Goal: Information Seeking & Learning: Learn about a topic

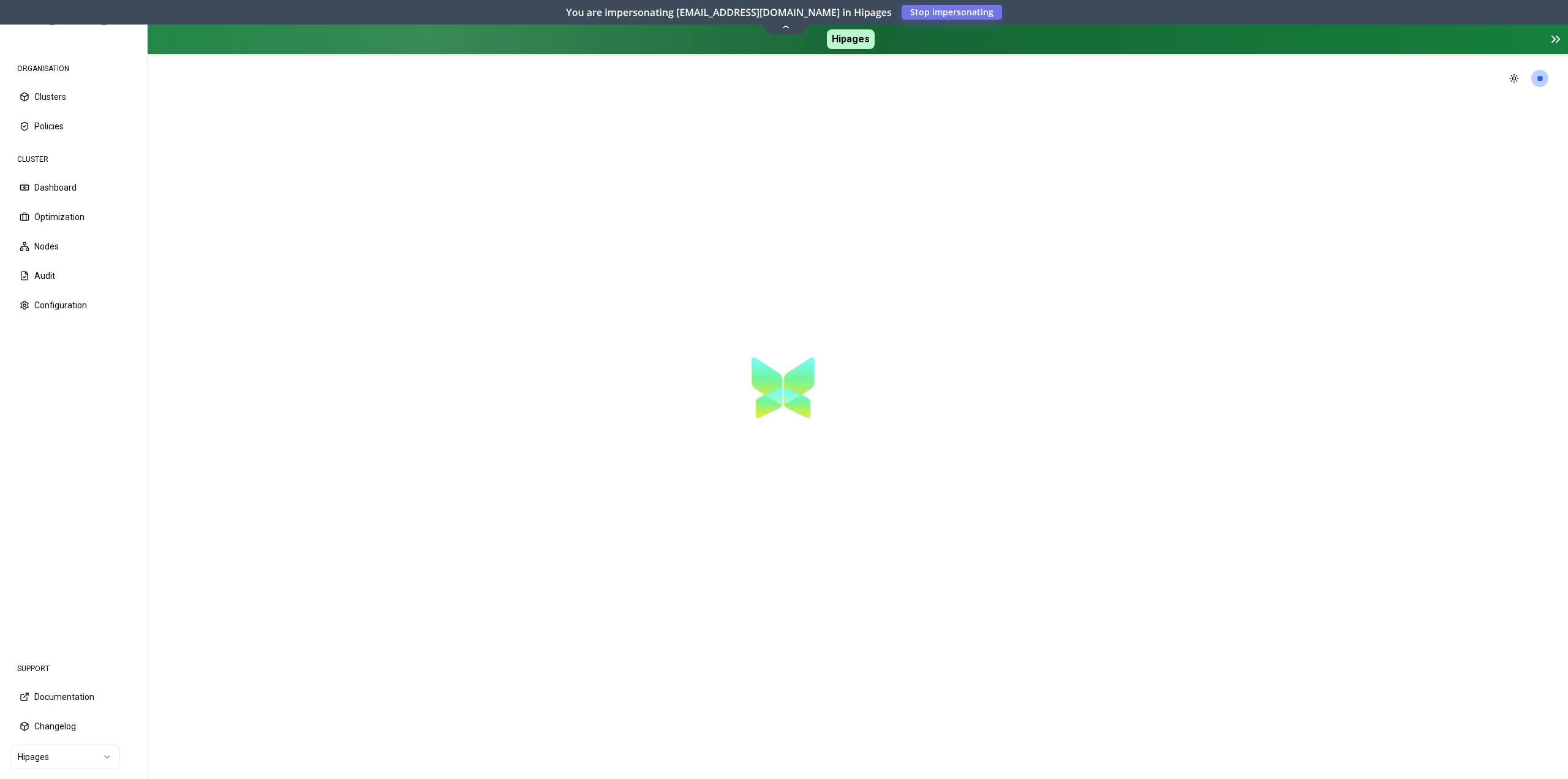
click at [1553, 40] on icon at bounding box center [1553, 39] width 3 height 6
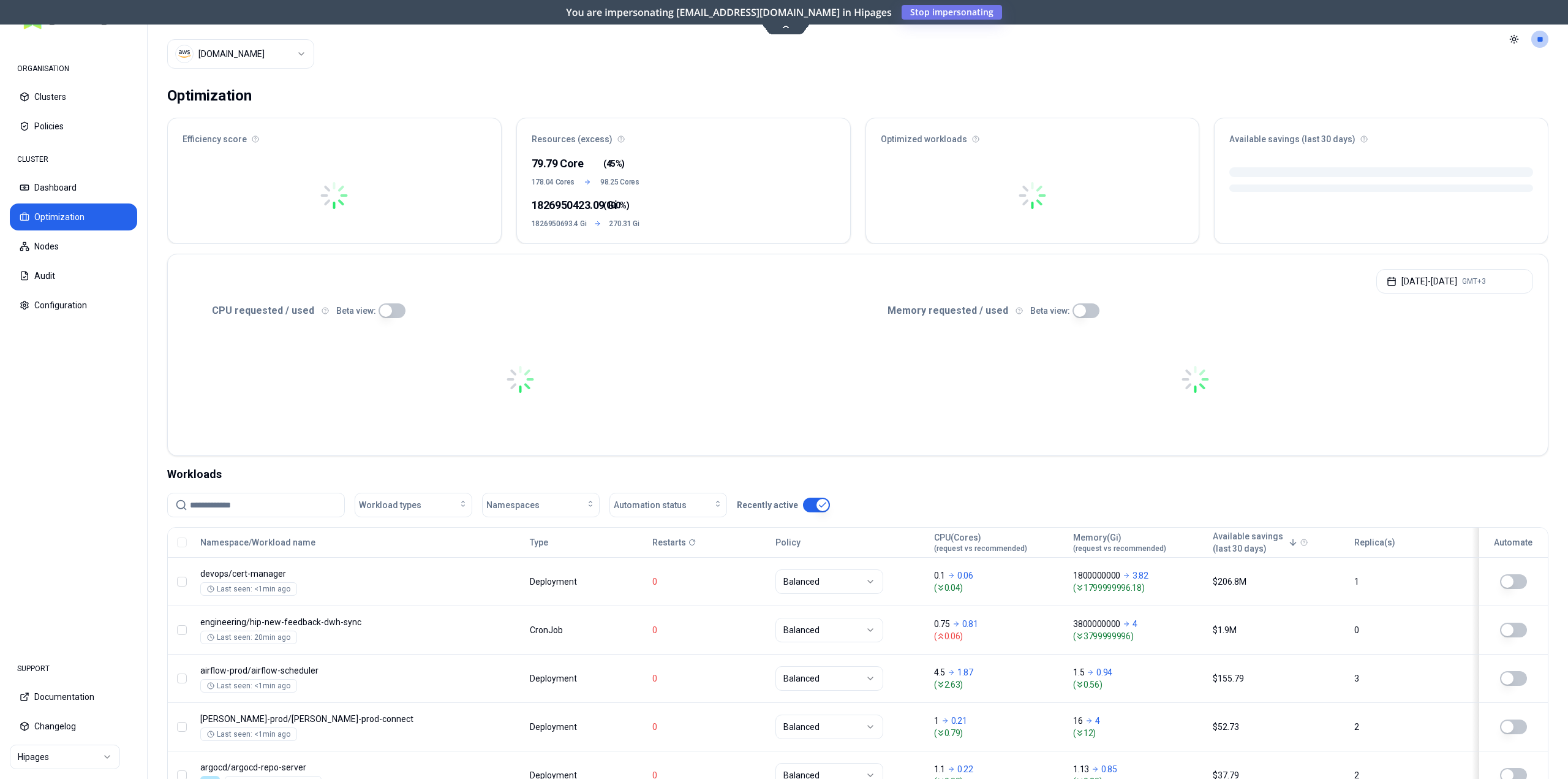
click at [250, 48] on html "ORGANISATION Clusters Policies CLUSTER Dashboard Optimization Nodes Audit Confi…" at bounding box center [784, 389] width 1568 height 779
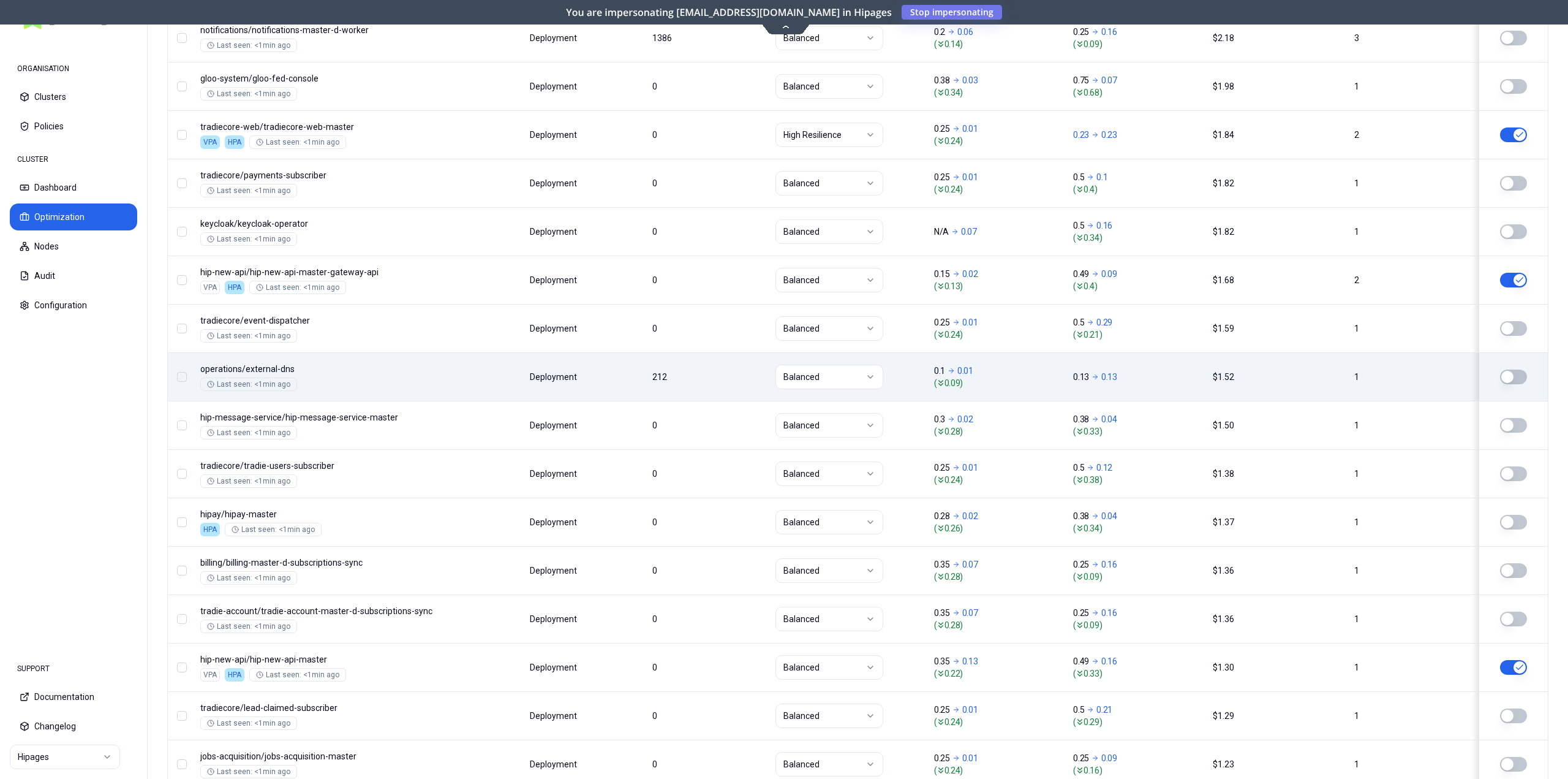
scroll to position [927, 0]
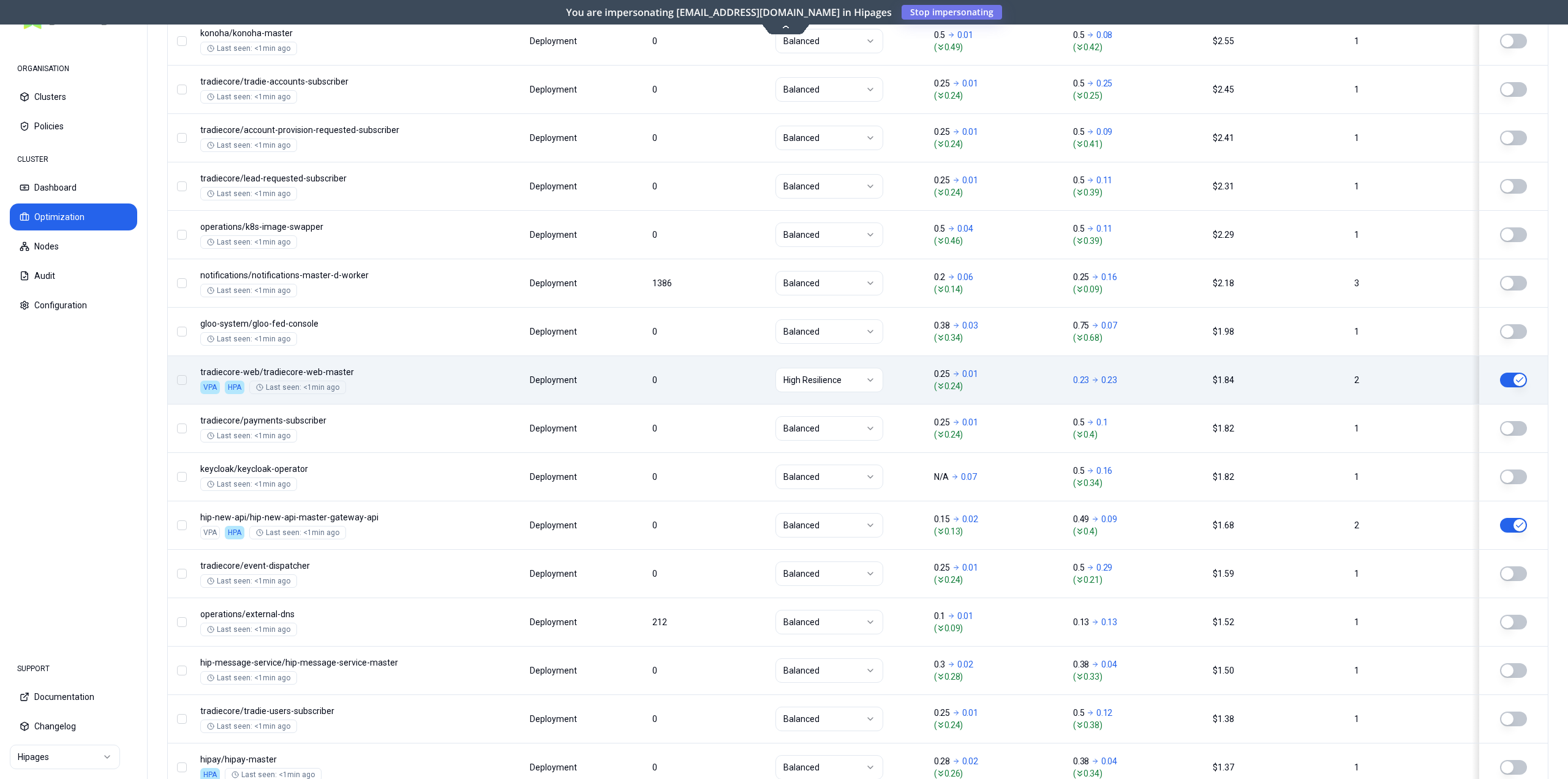
click at [688, 386] on body "ORGANISATION Clusters Policies CLUSTER Dashboard Optimization Nodes Audit Confi…" at bounding box center [784, 389] width 1568 height 779
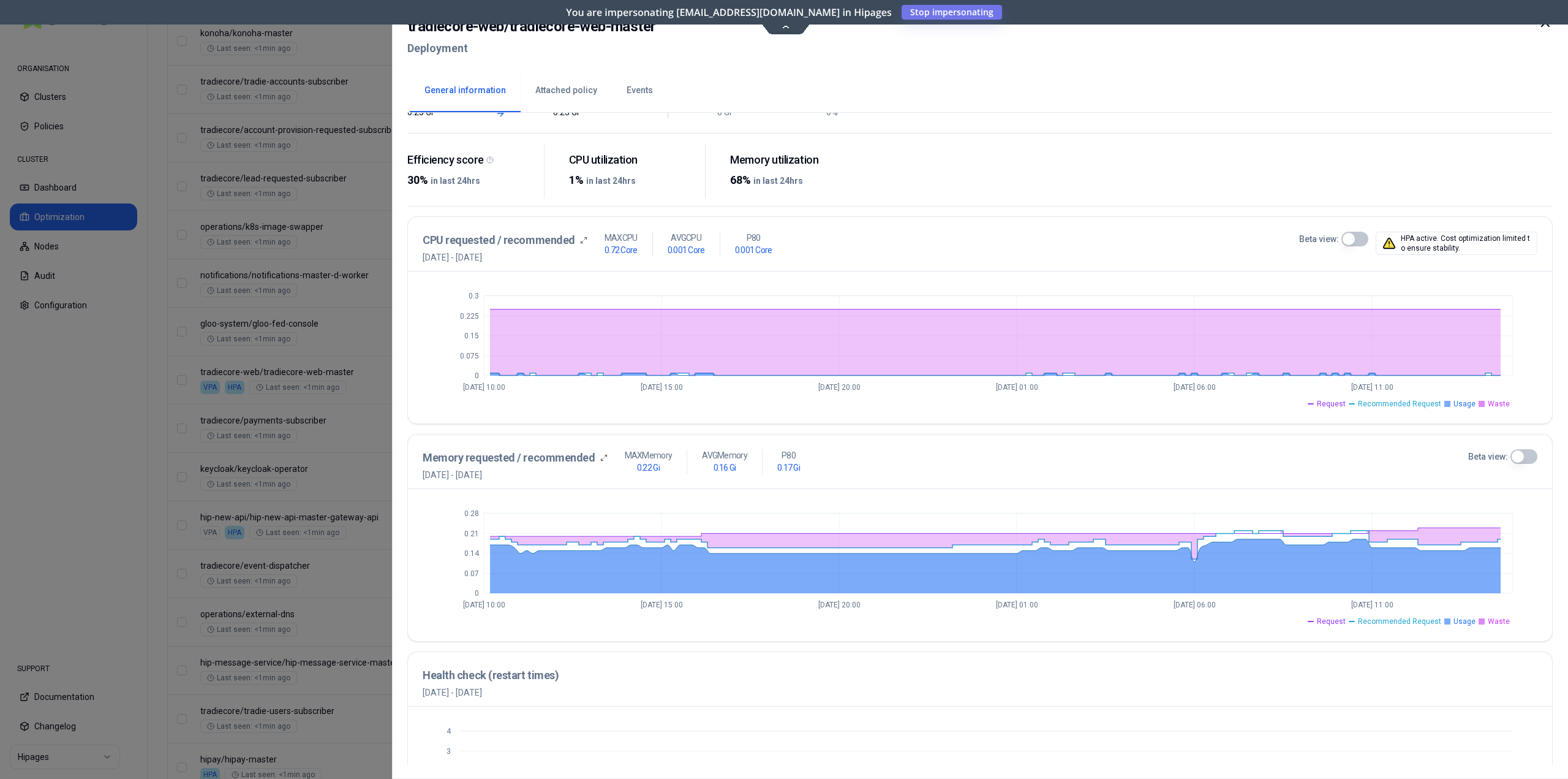
scroll to position [184, 0]
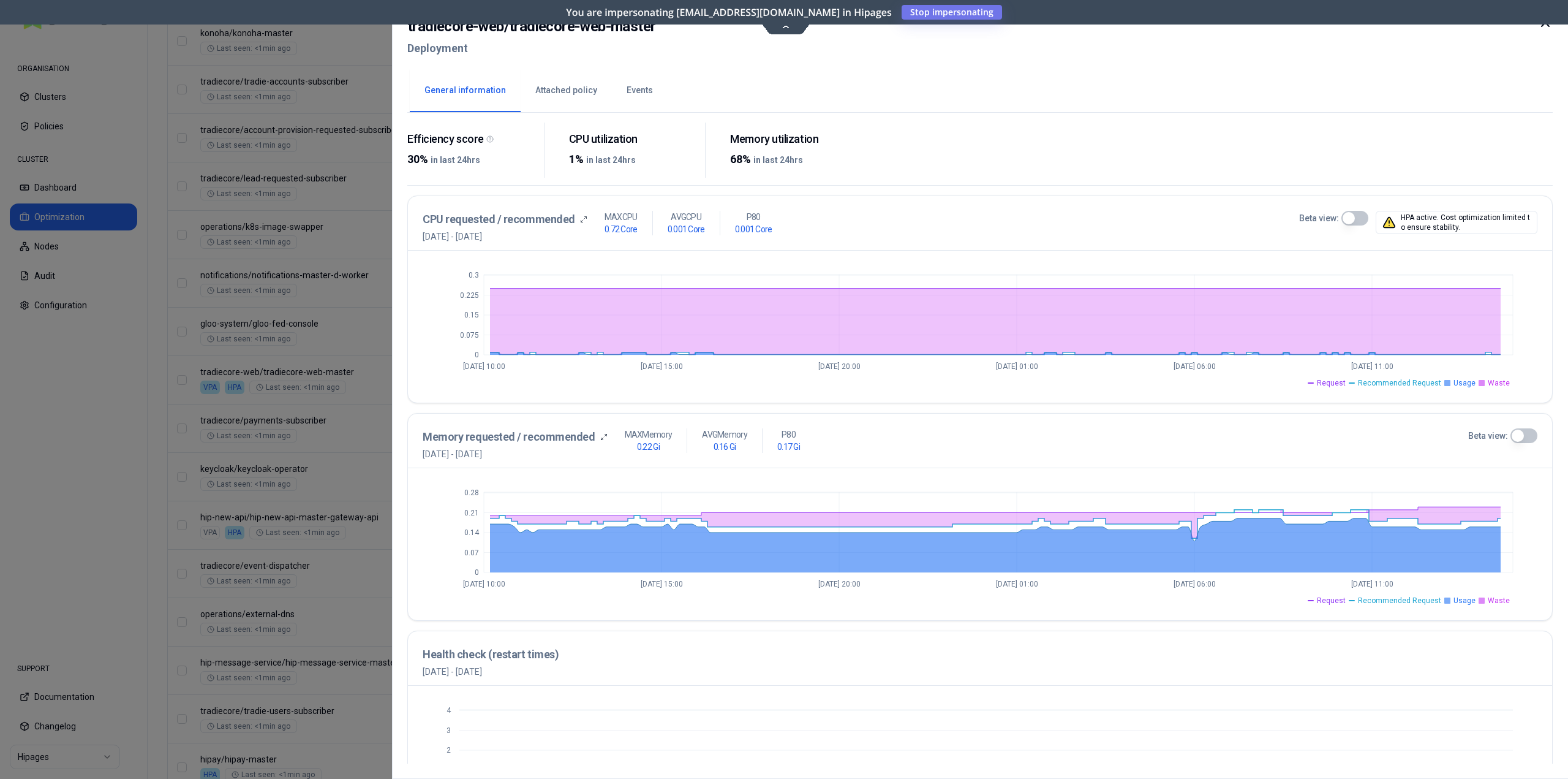
click at [1532, 433] on button "Beta view:" at bounding box center [1524, 436] width 27 height 15
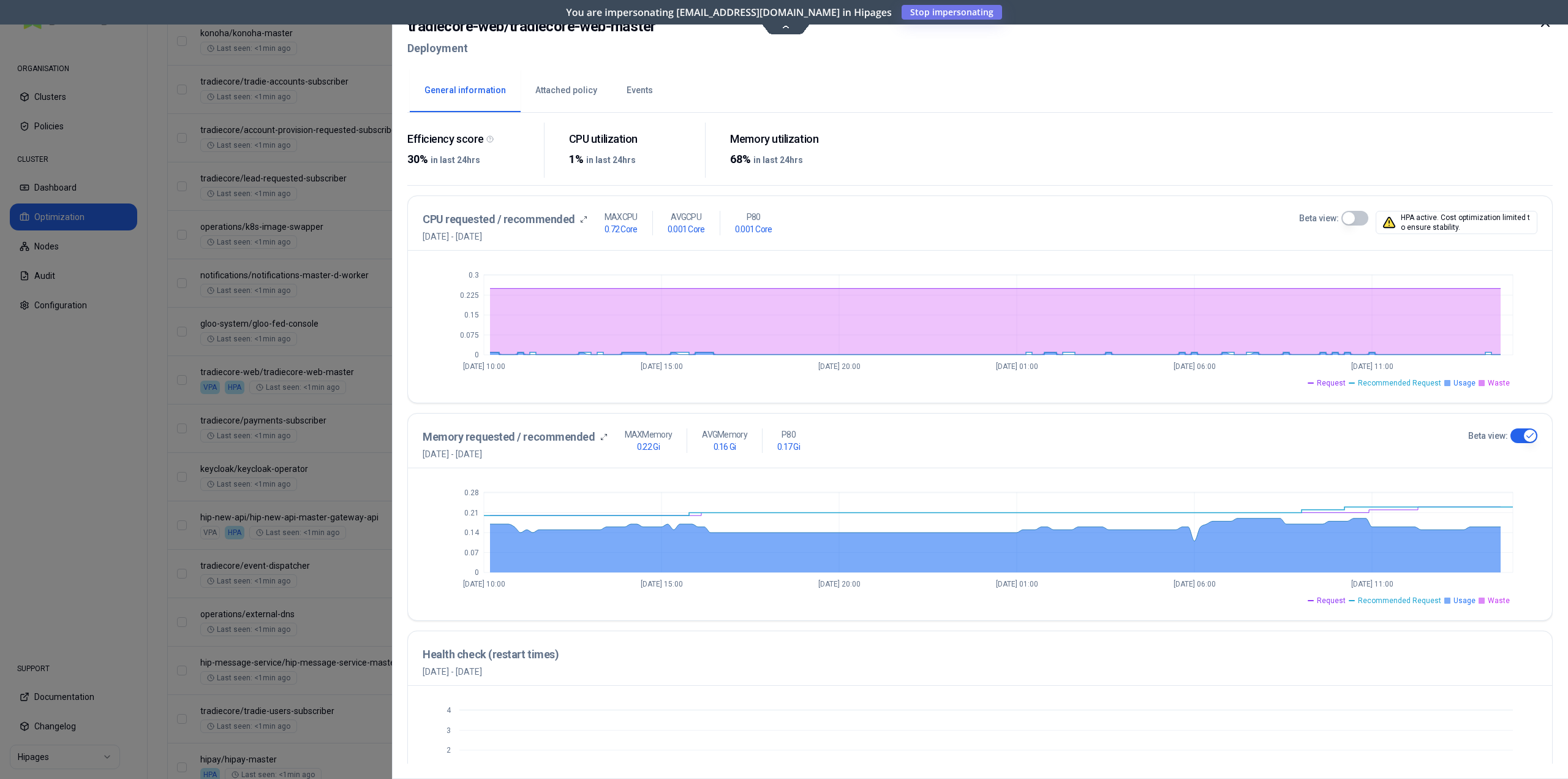
click at [1490, 601] on span "Waste" at bounding box center [1499, 600] width 22 height 10
click at [1469, 601] on span "Usage" at bounding box center [1464, 600] width 22 height 10
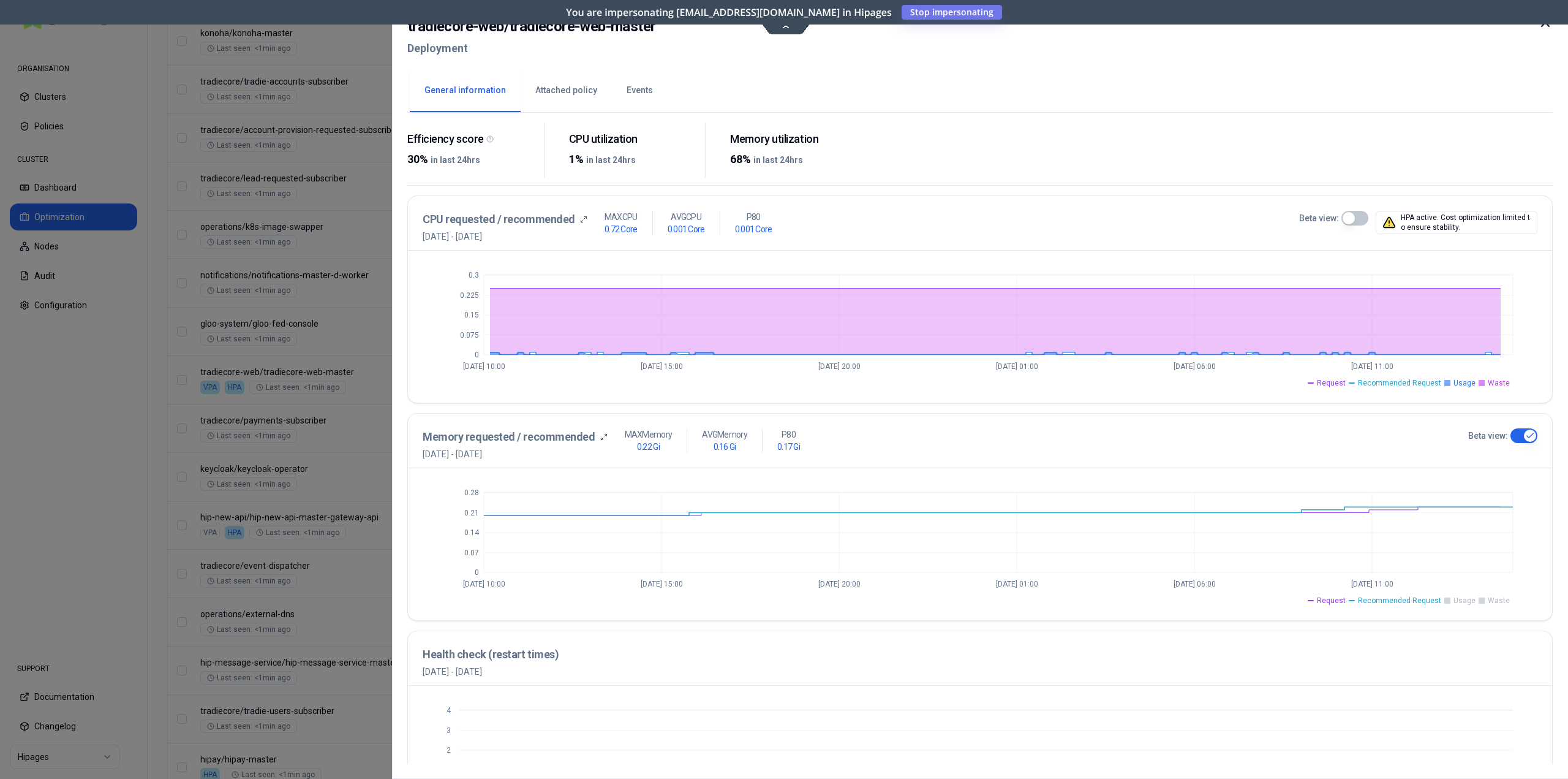
click at [1408, 603] on span "Recommended Request" at bounding box center [1399, 600] width 83 height 10
click at [1339, 603] on span "Request" at bounding box center [1331, 600] width 29 height 10
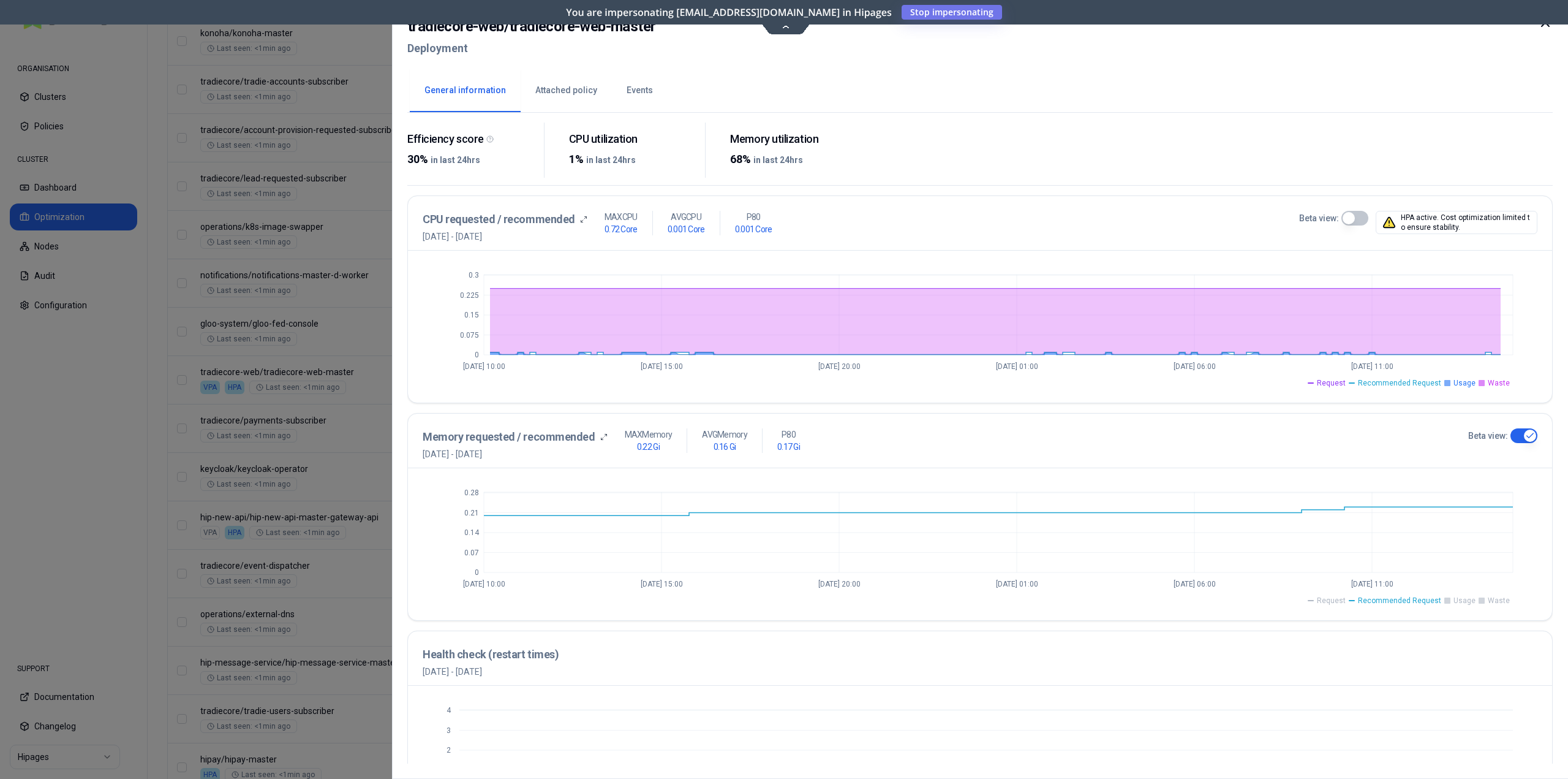
click at [1339, 603] on span "Request" at bounding box center [1331, 600] width 29 height 10
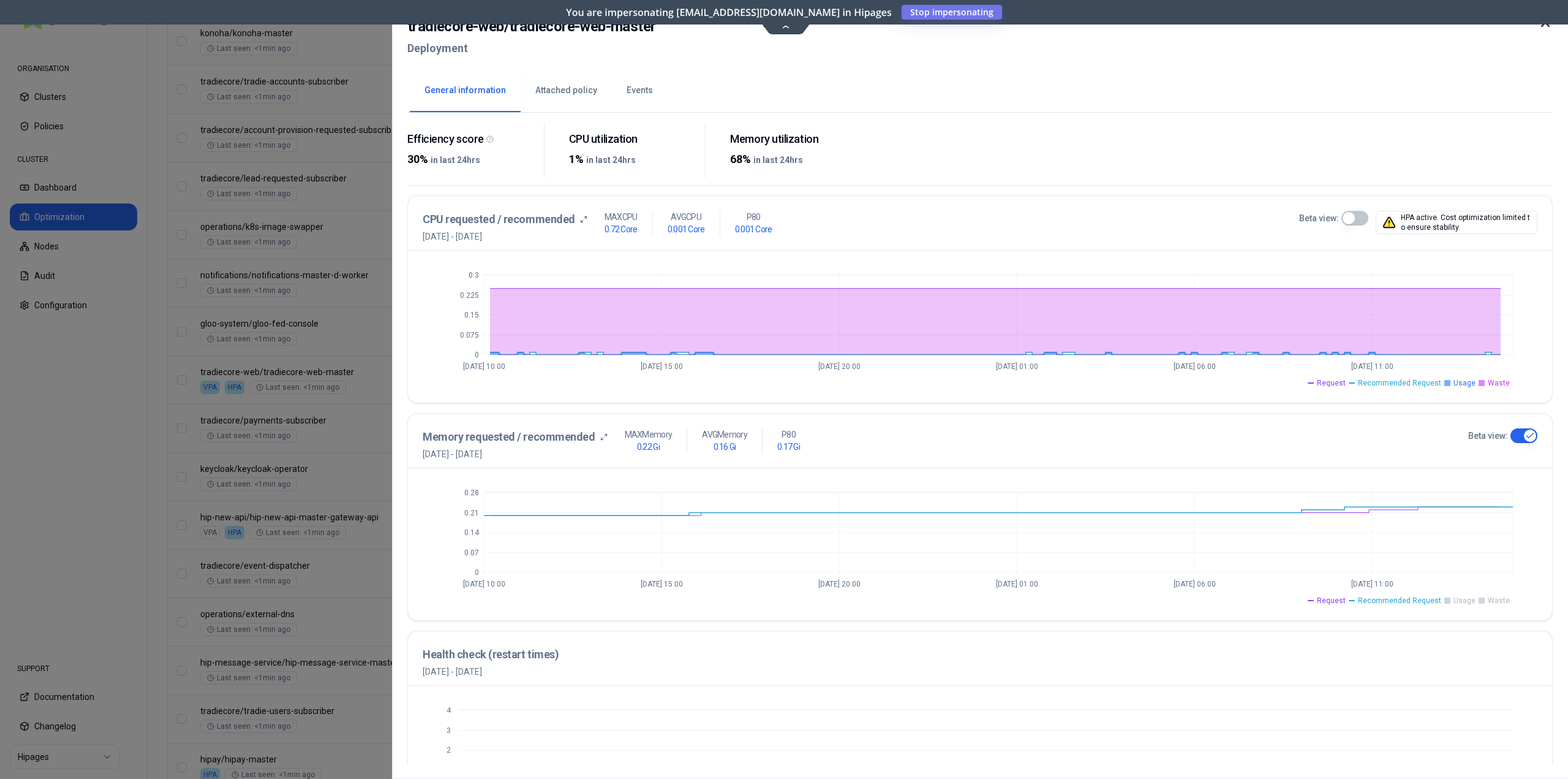
click at [1338, 601] on span "Request" at bounding box center [1331, 600] width 29 height 10
click at [1463, 600] on span "Usage" at bounding box center [1464, 600] width 22 height 10
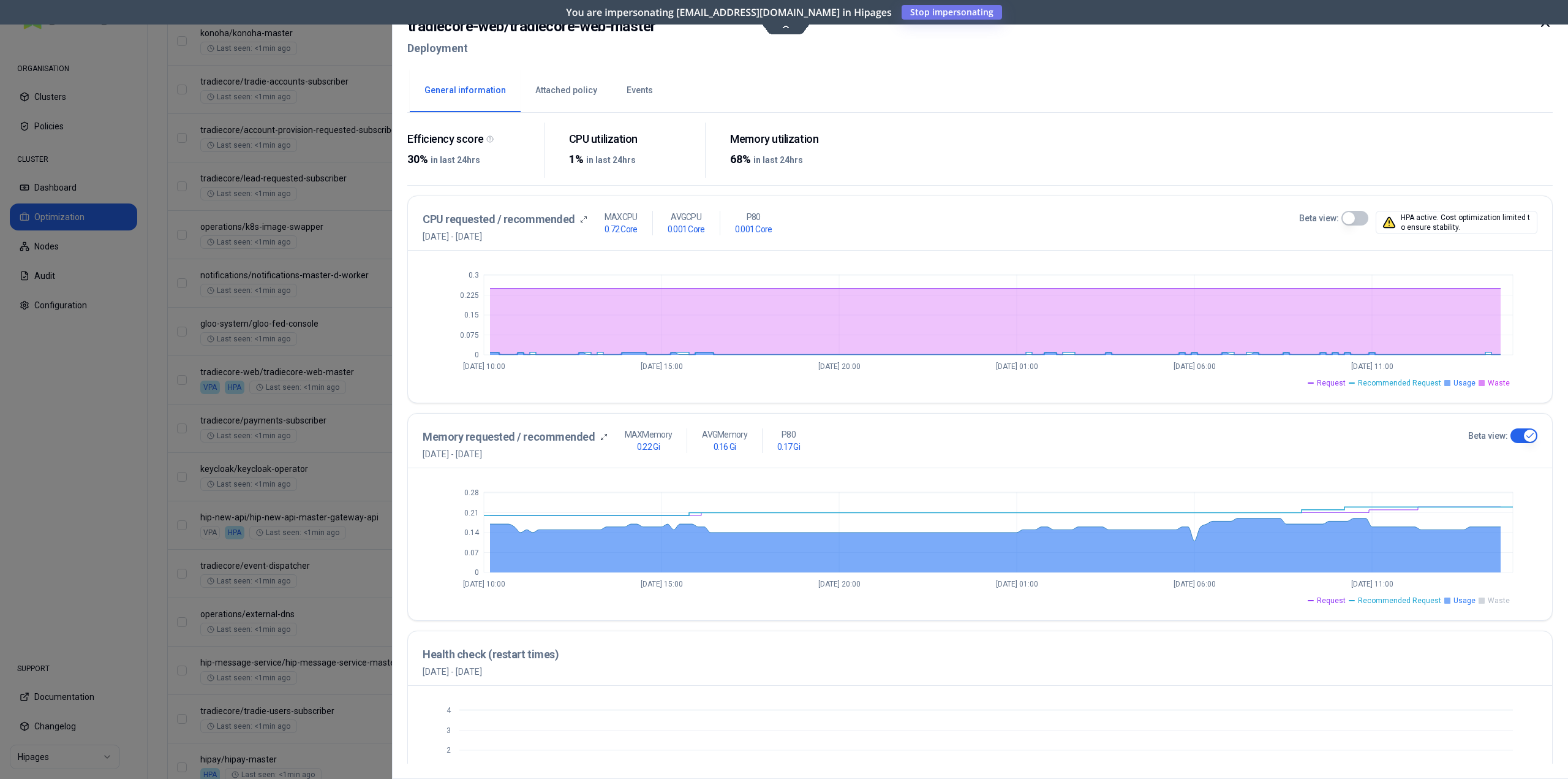
click at [1463, 600] on span "Usage" at bounding box center [1464, 600] width 22 height 10
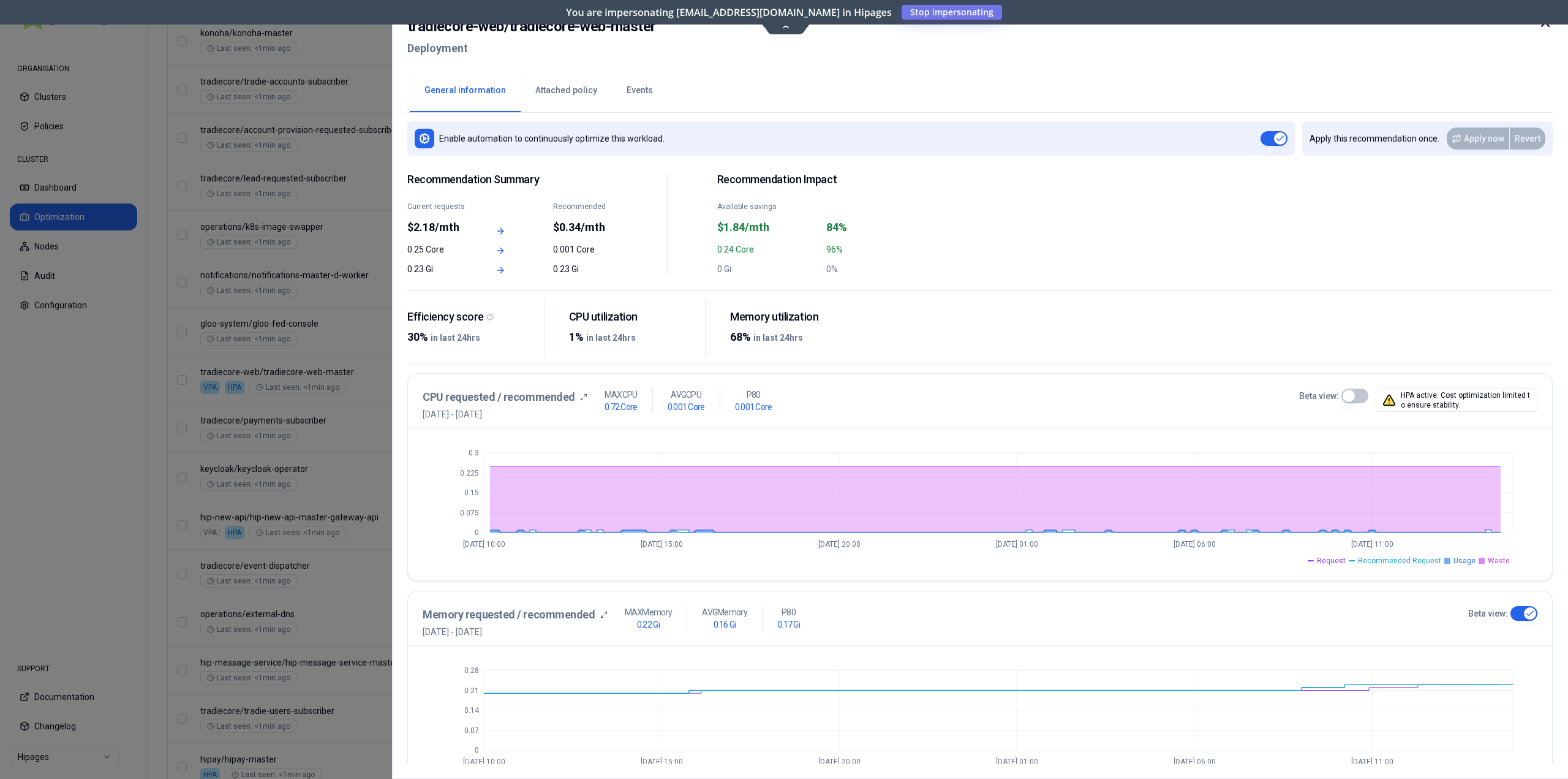
scroll to position [0, 0]
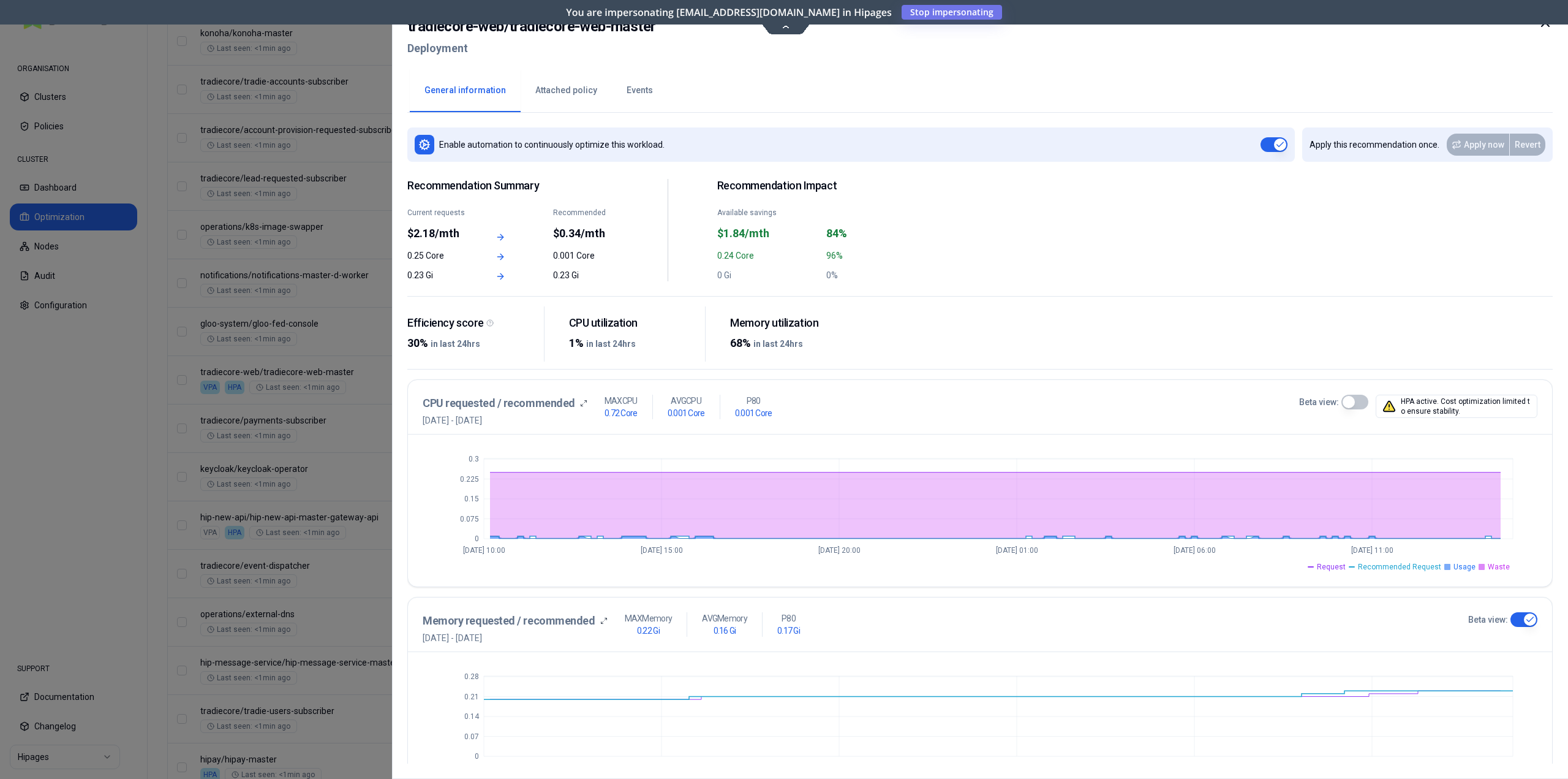
click at [1544, 27] on icon at bounding box center [1545, 23] width 15 height 15
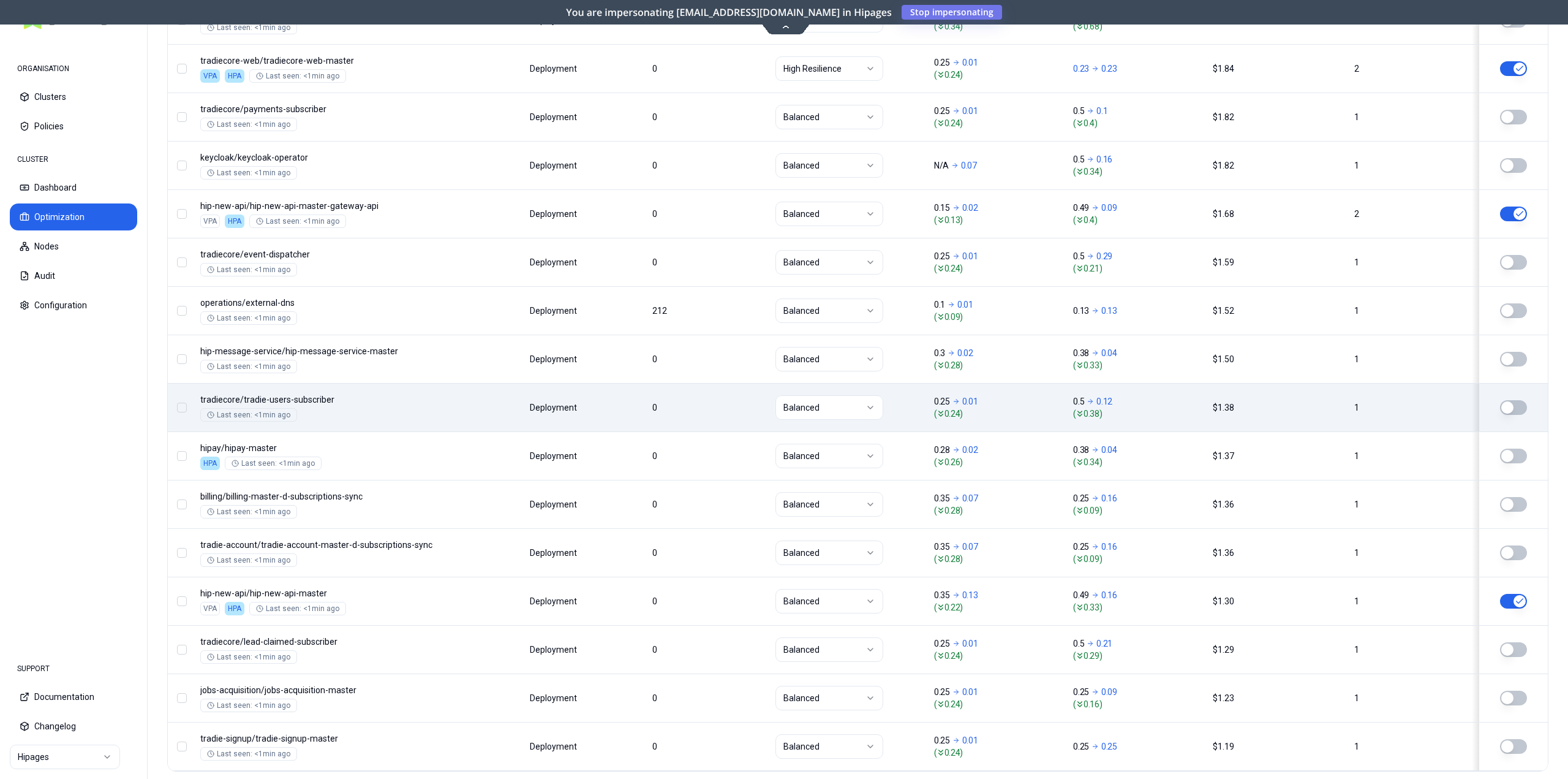
scroll to position [1295, 0]
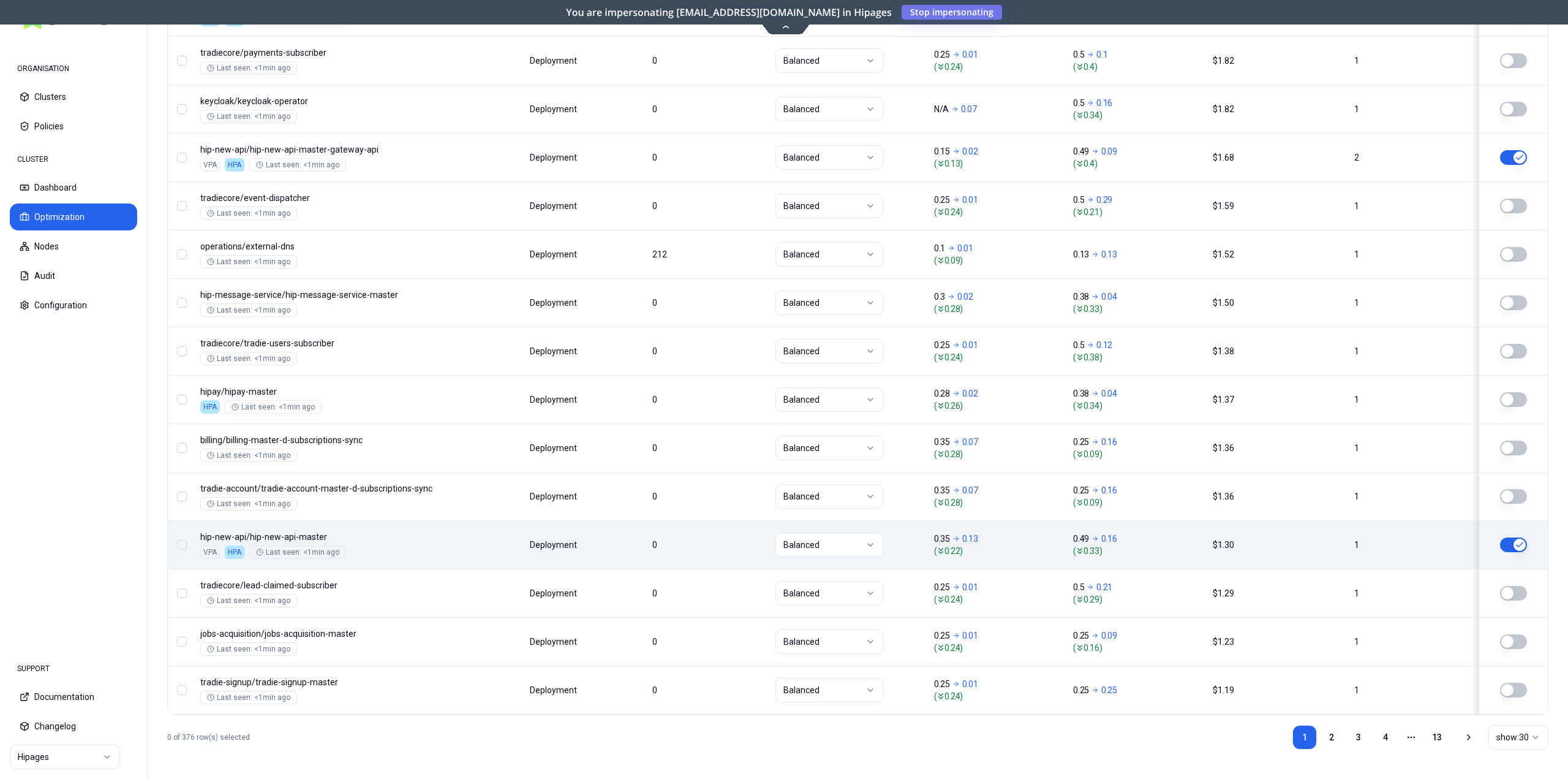
click at [915, 536] on div "Balanced" at bounding box center [849, 545] width 148 height 24
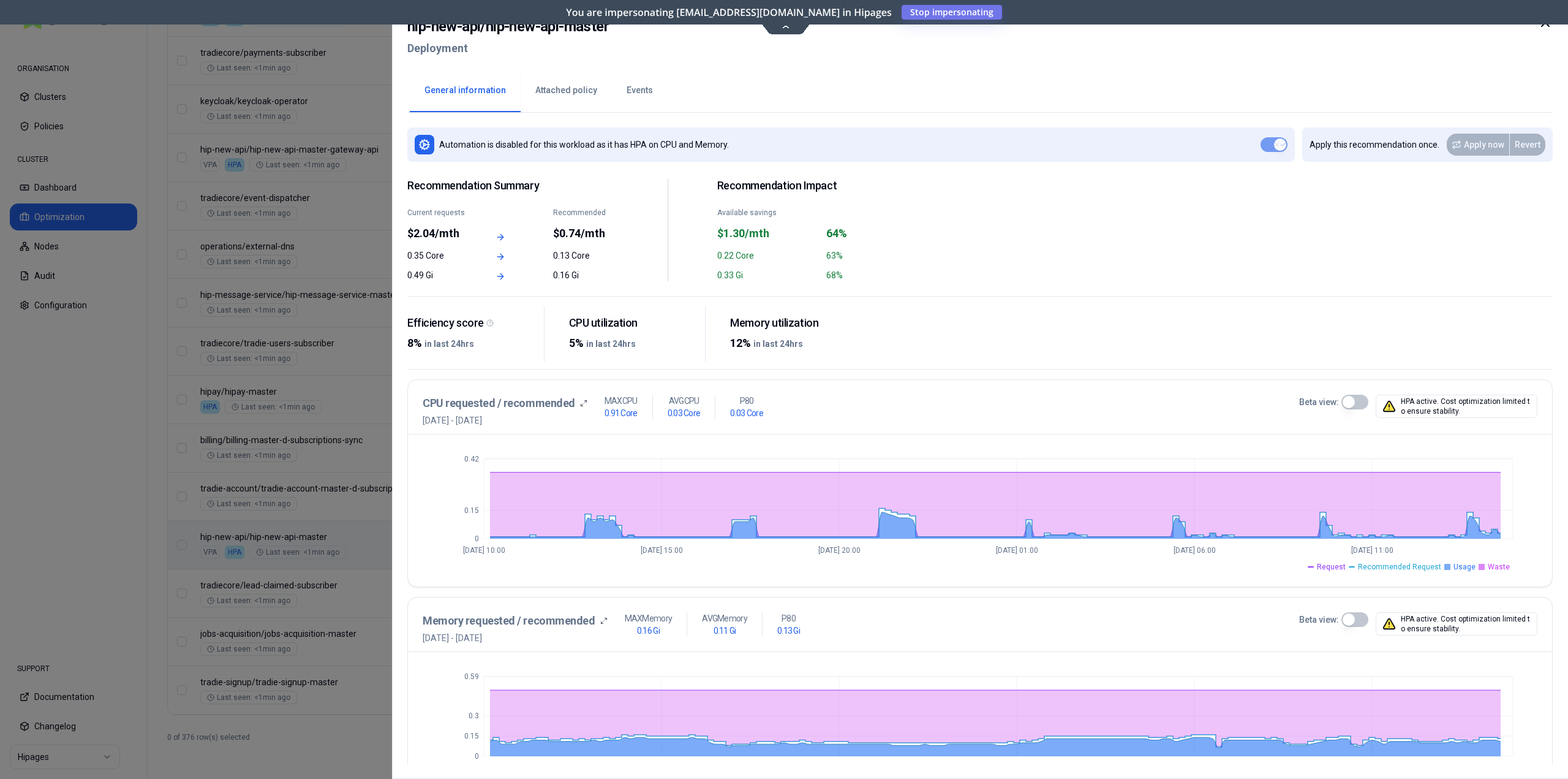
click at [1544, 28] on icon at bounding box center [1545, 23] width 15 height 15
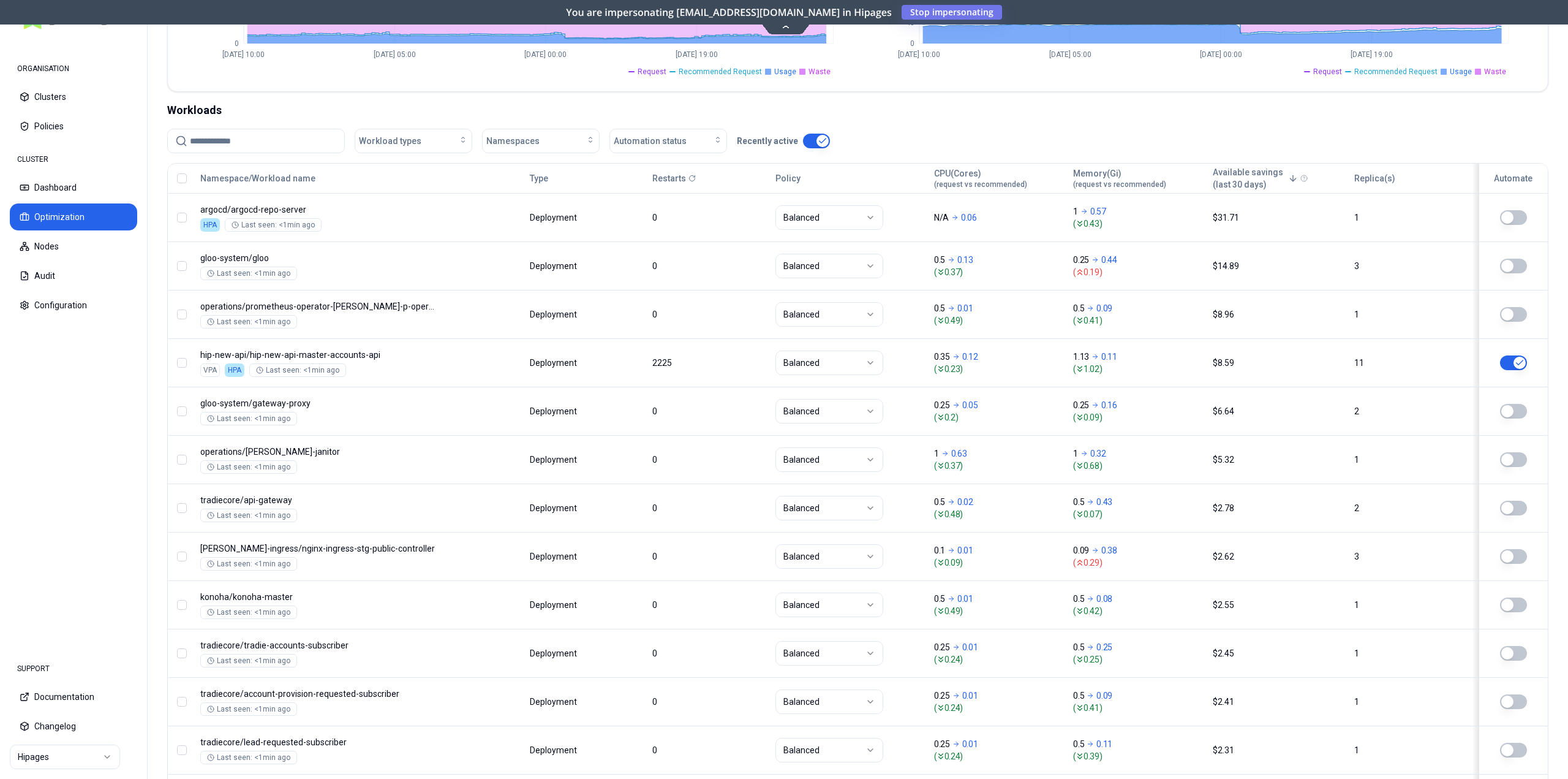
scroll to position [193, 0]
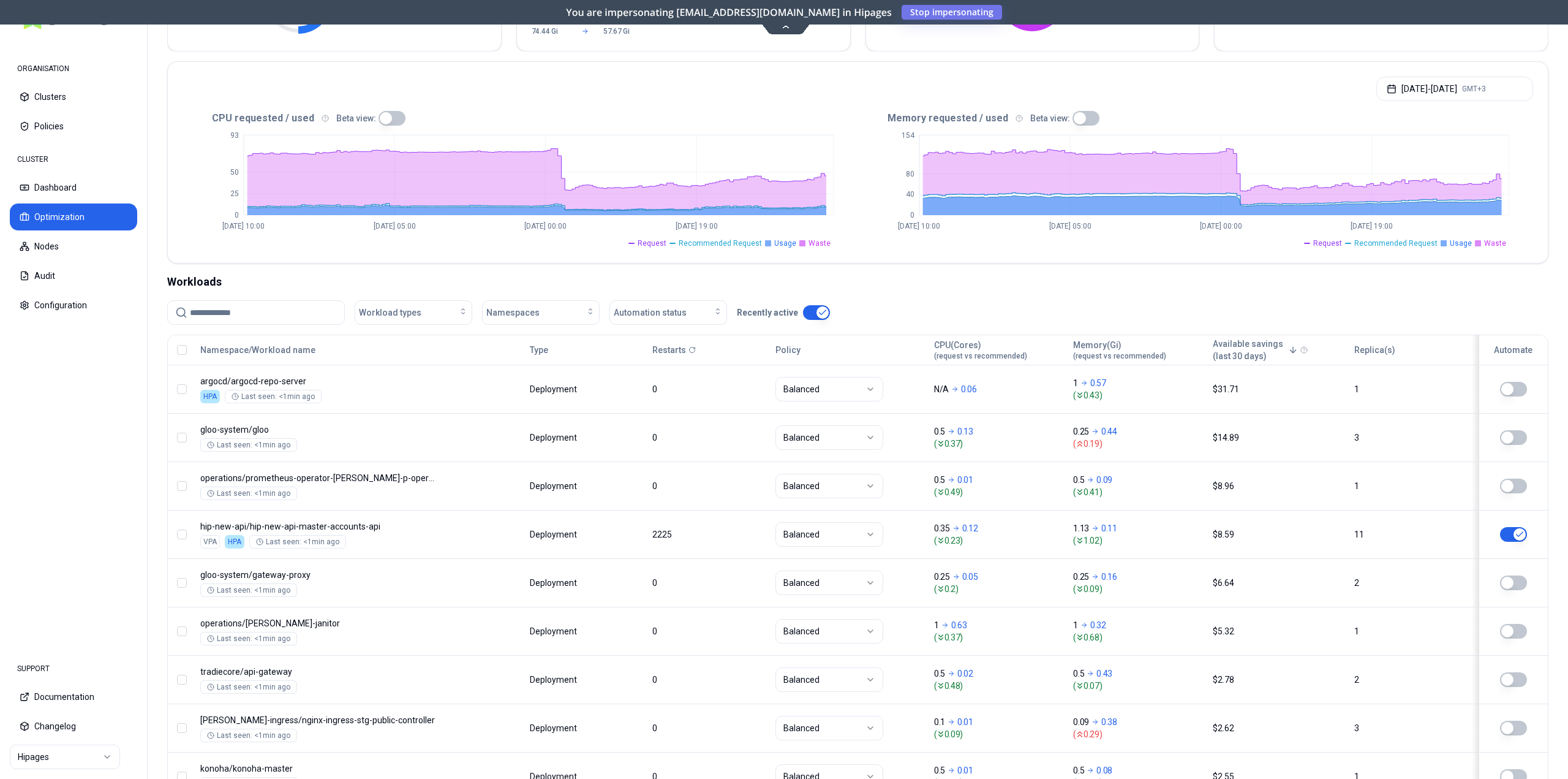
click at [807, 312] on button "button" at bounding box center [817, 312] width 27 height 15
click at [821, 314] on button "button" at bounding box center [817, 312] width 27 height 15
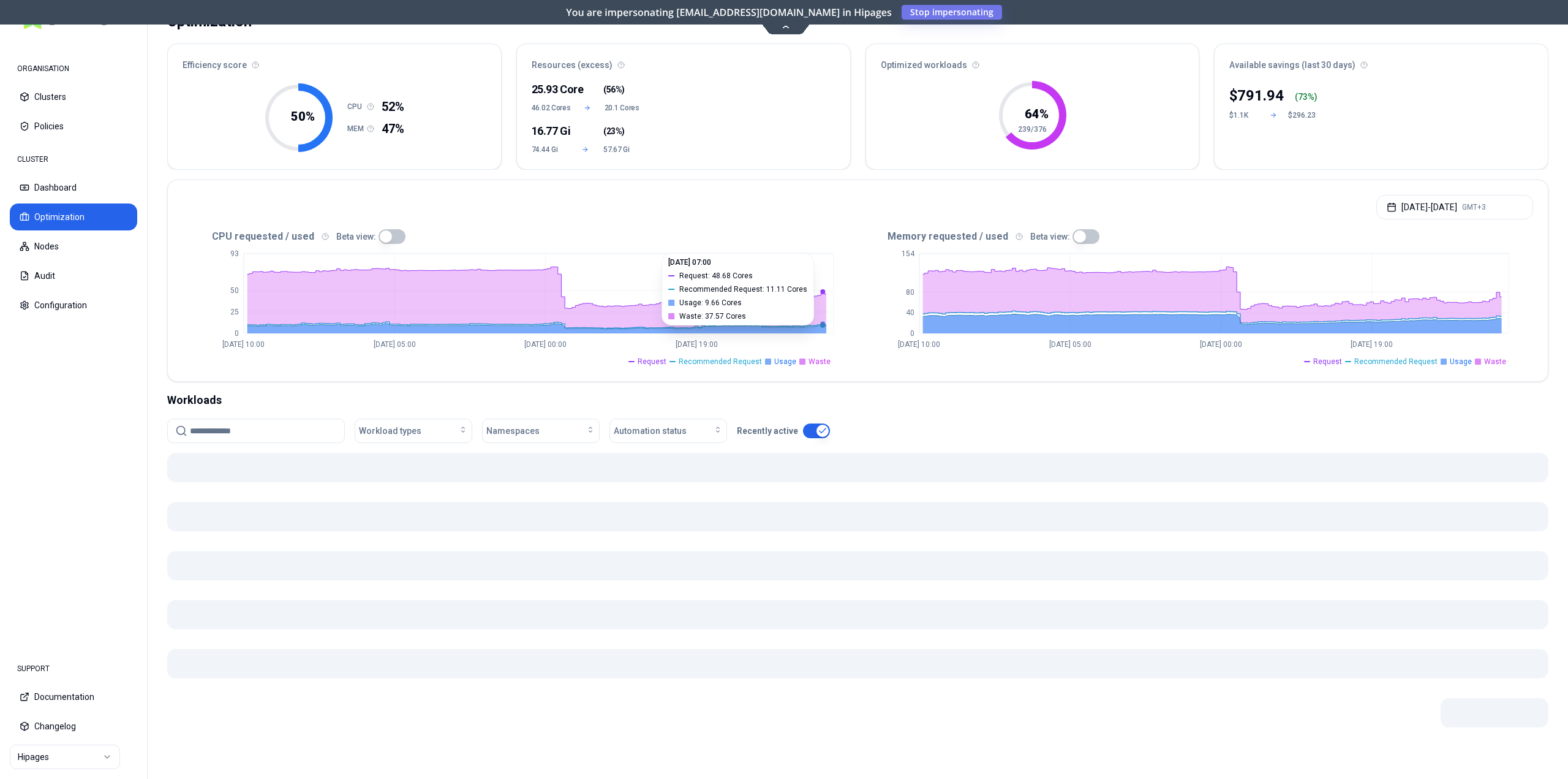
scroll to position [74, 0]
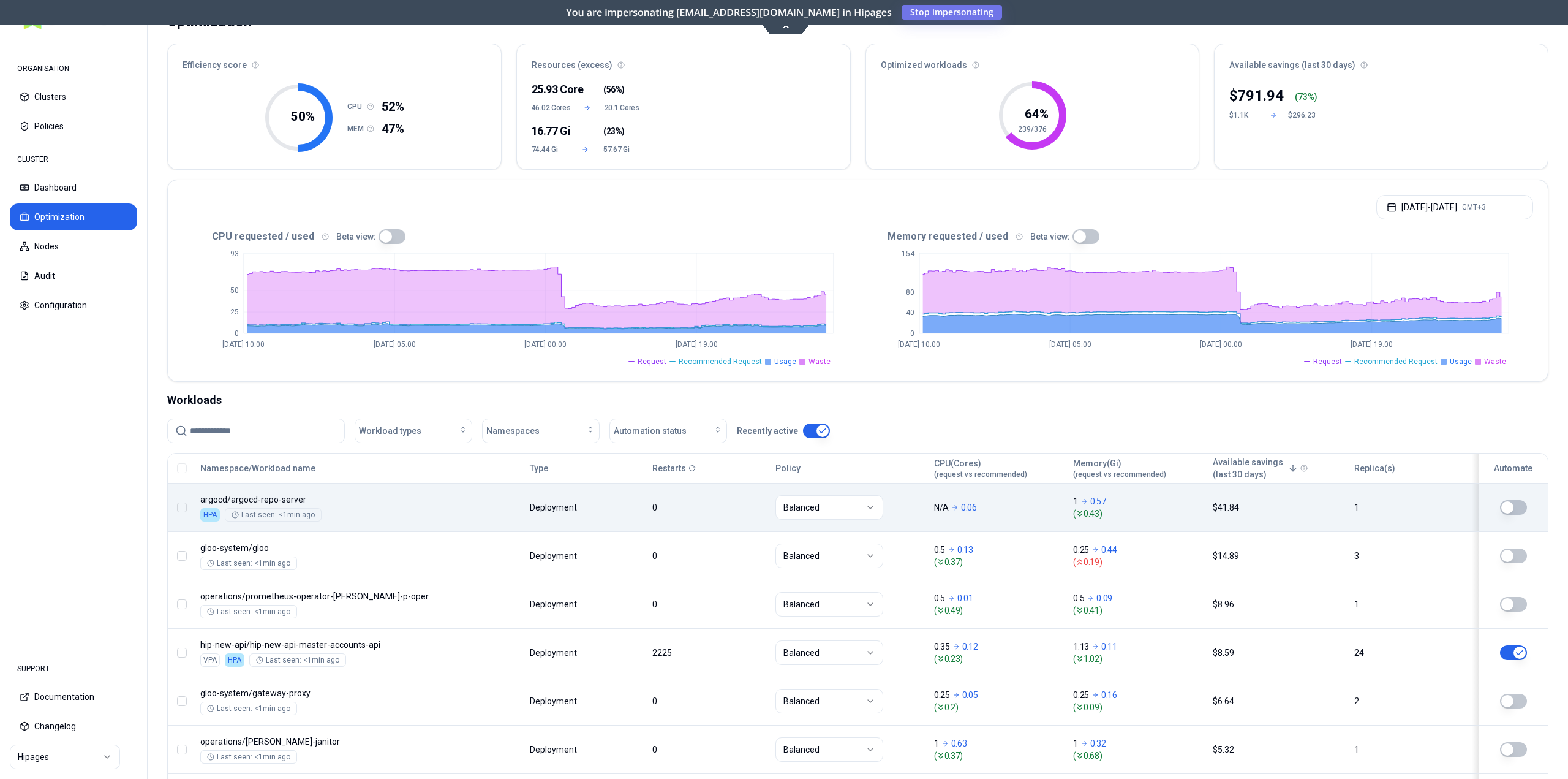
scroll to position [193, 0]
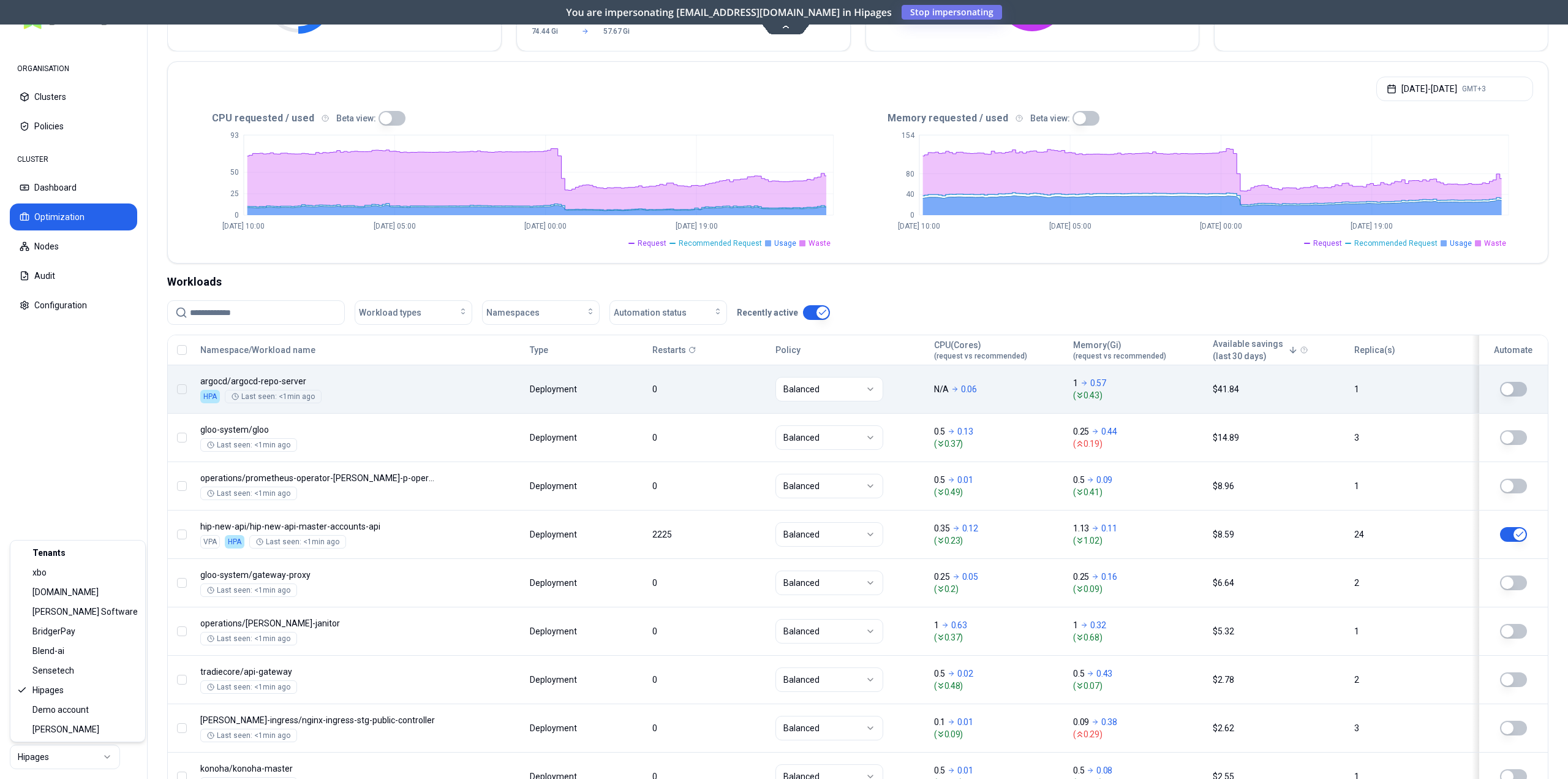
click at [61, 752] on html "ORGANISATION Clusters Policies CLUSTER Dashboard Optimization Nodes Audit Confi…" at bounding box center [784, 389] width 1568 height 779
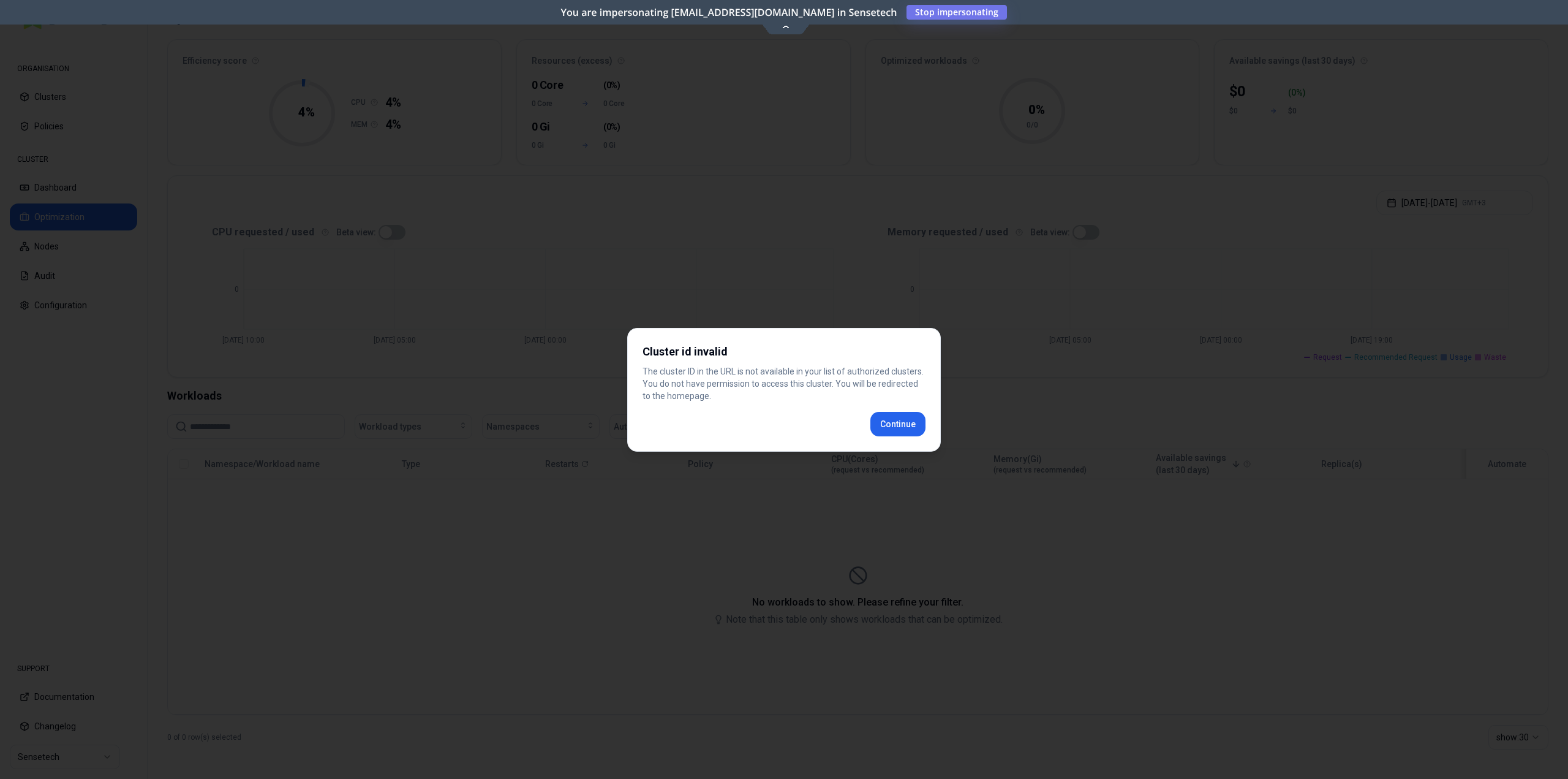
scroll to position [70, 0]
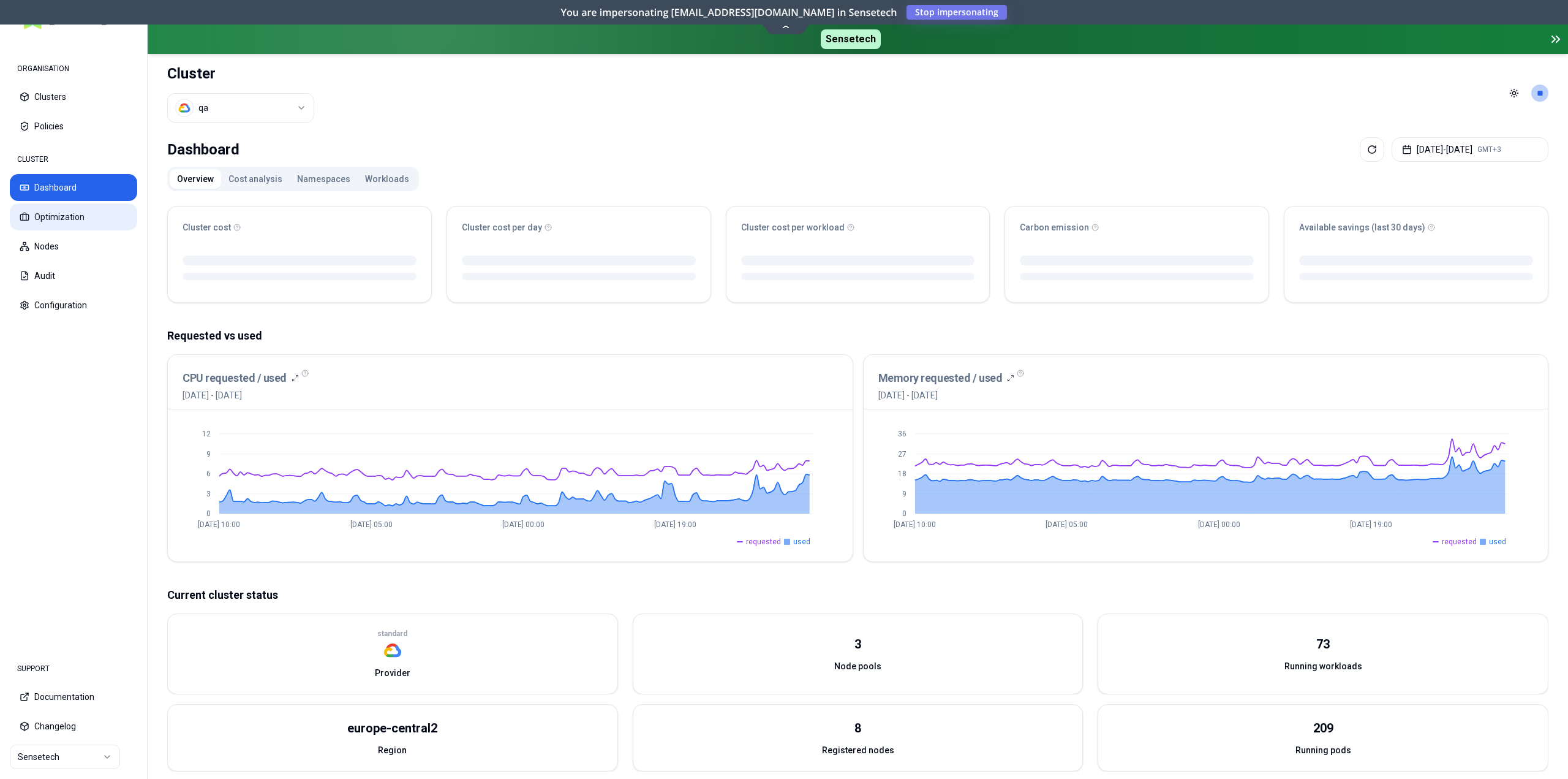
click at [95, 216] on button "Optimization" at bounding box center [73, 217] width 127 height 27
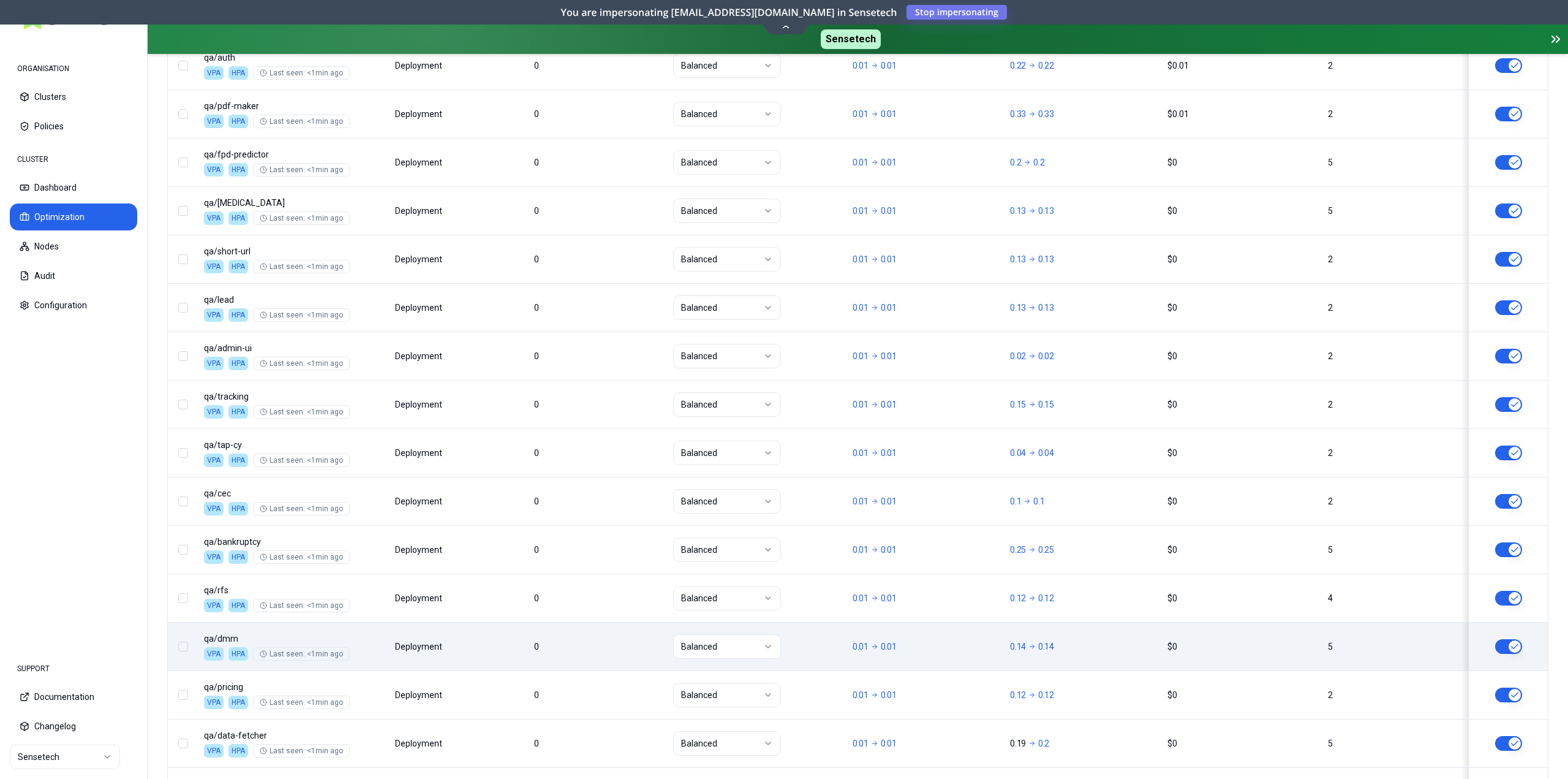
scroll to position [614, 0]
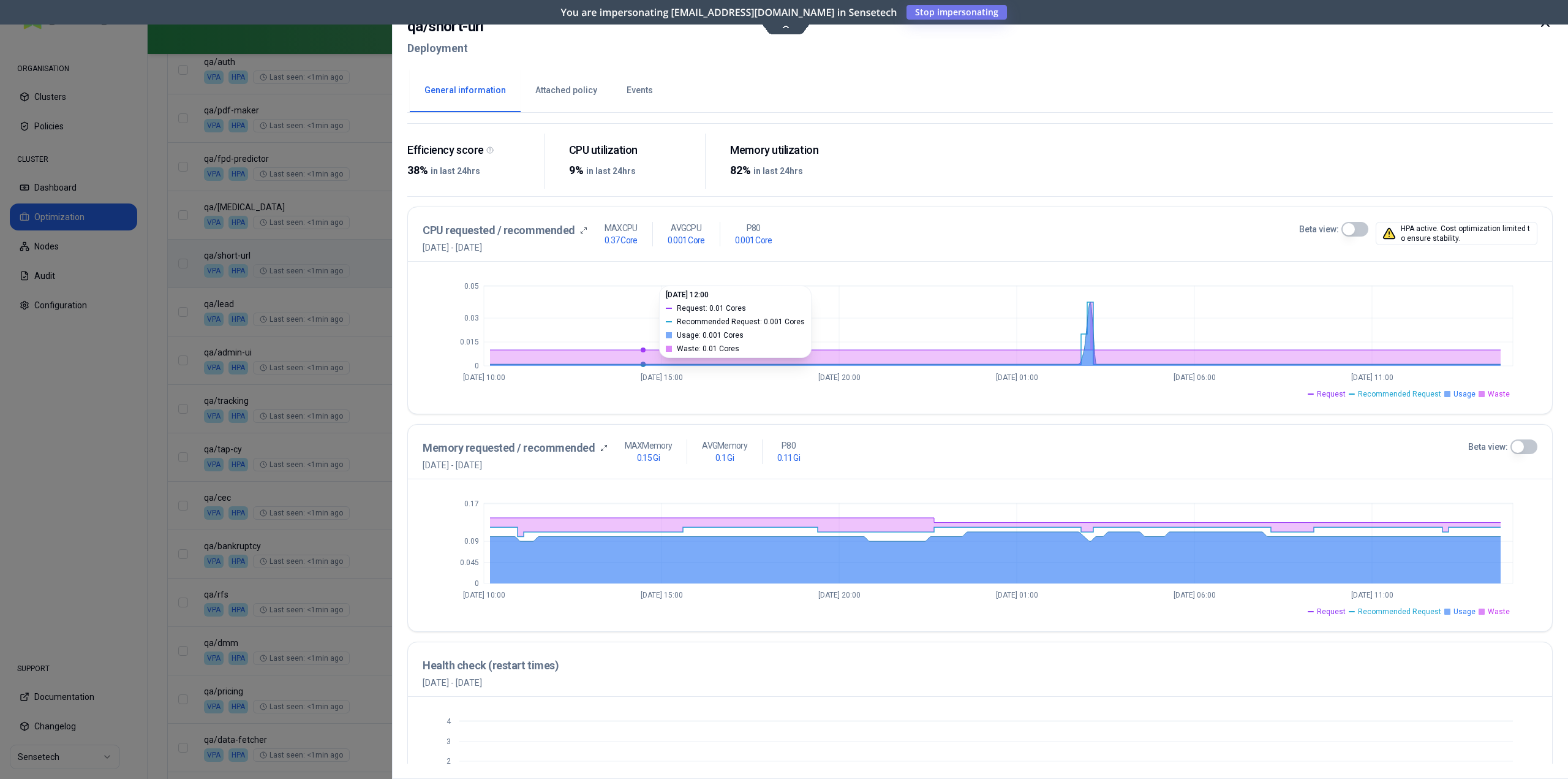
scroll to position [245, 0]
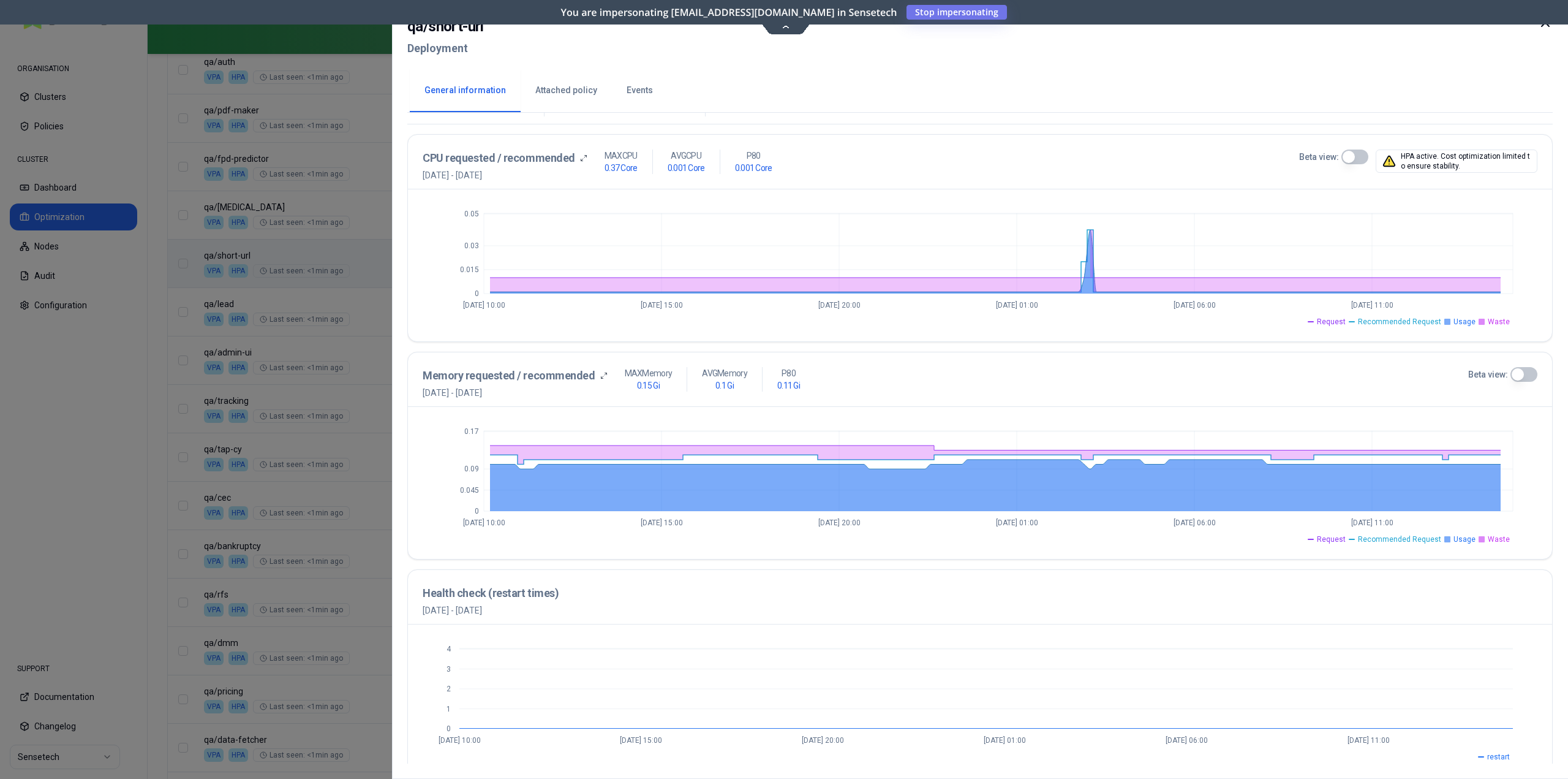
click at [1526, 373] on button "Beta view:" at bounding box center [1524, 374] width 27 height 15
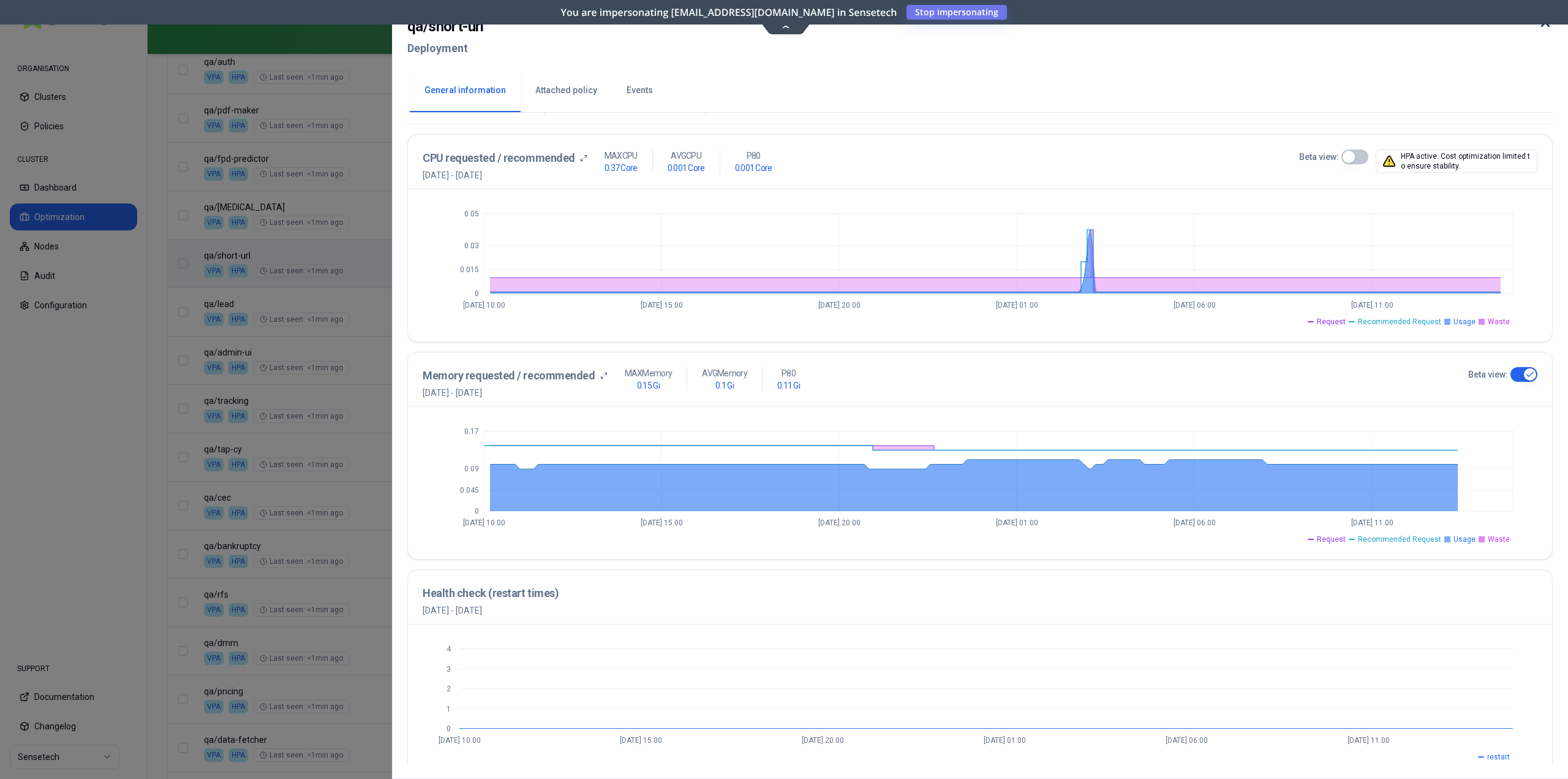
click at [1362, 158] on button "Beta view:" at bounding box center [1354, 157] width 27 height 15
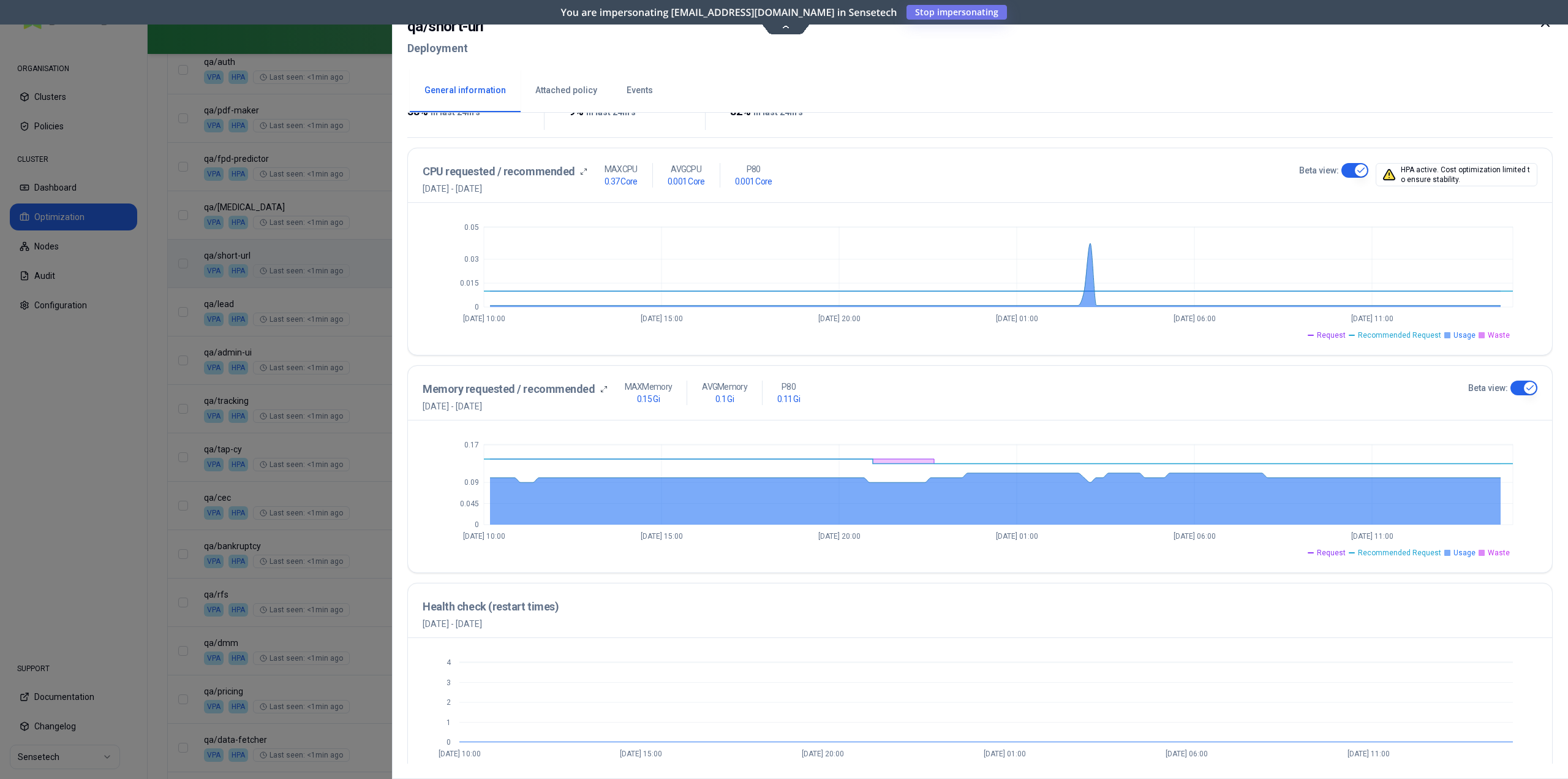
scroll to position [259, 0]
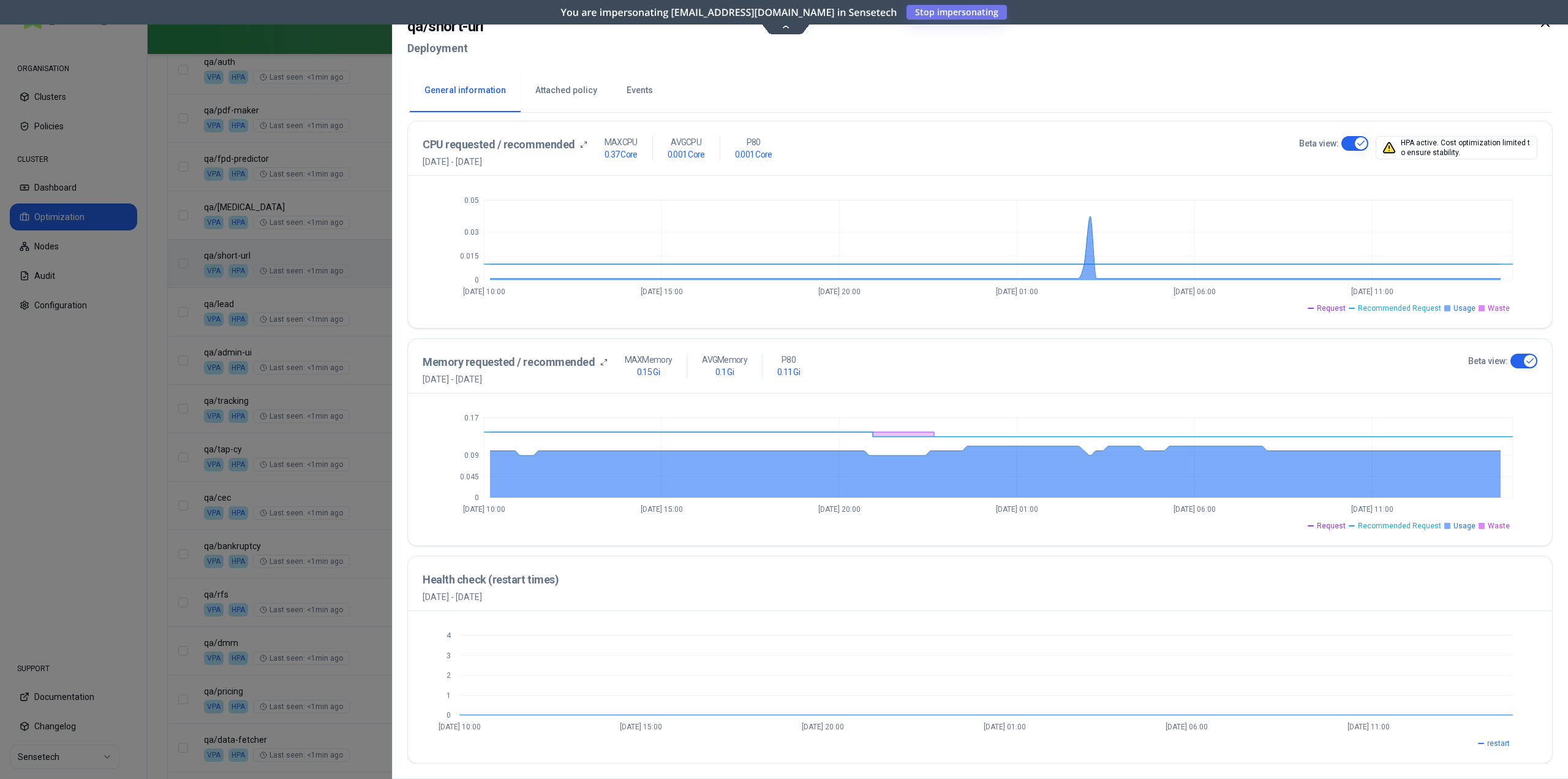
click at [1504, 739] on span "restart" at bounding box center [1498, 743] width 22 height 10
click at [1493, 525] on span "Waste" at bounding box center [1499, 526] width 22 height 10
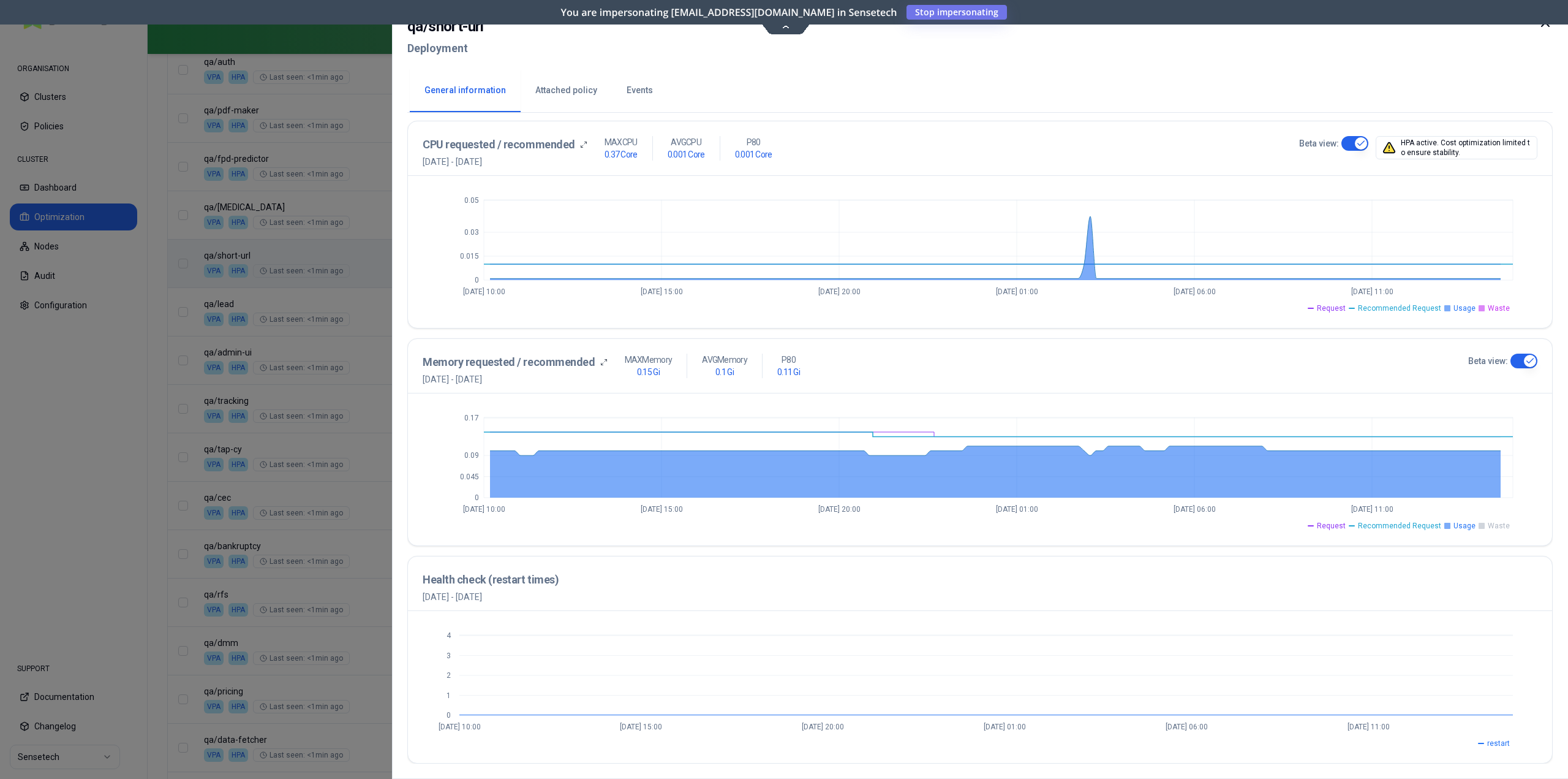
click at [1493, 525] on span "Waste" at bounding box center [1499, 526] width 22 height 10
click at [1455, 525] on li "Usage" at bounding box center [1460, 526] width 31 height 10
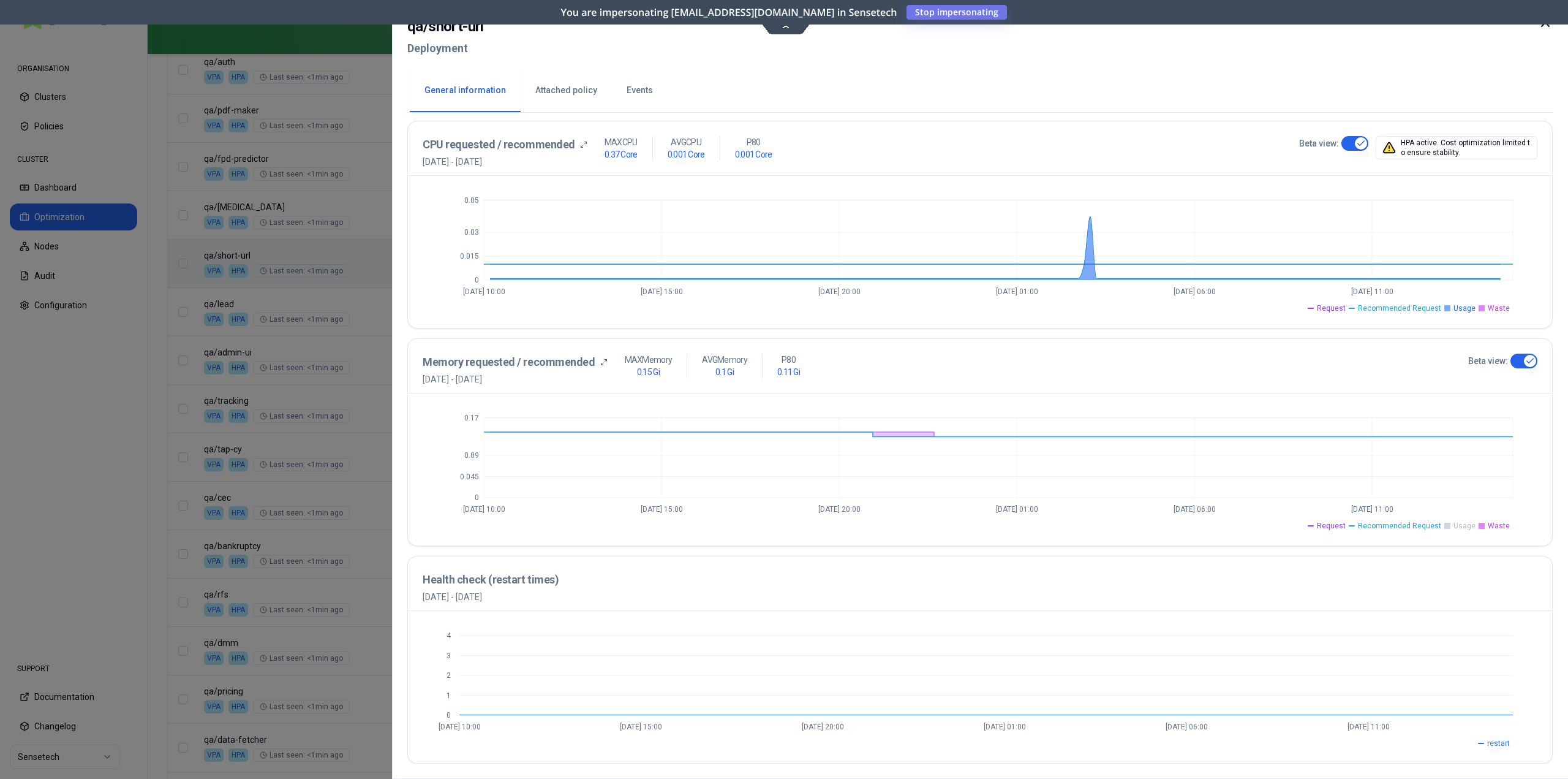
click at [1455, 525] on li "Usage" at bounding box center [1460, 526] width 31 height 10
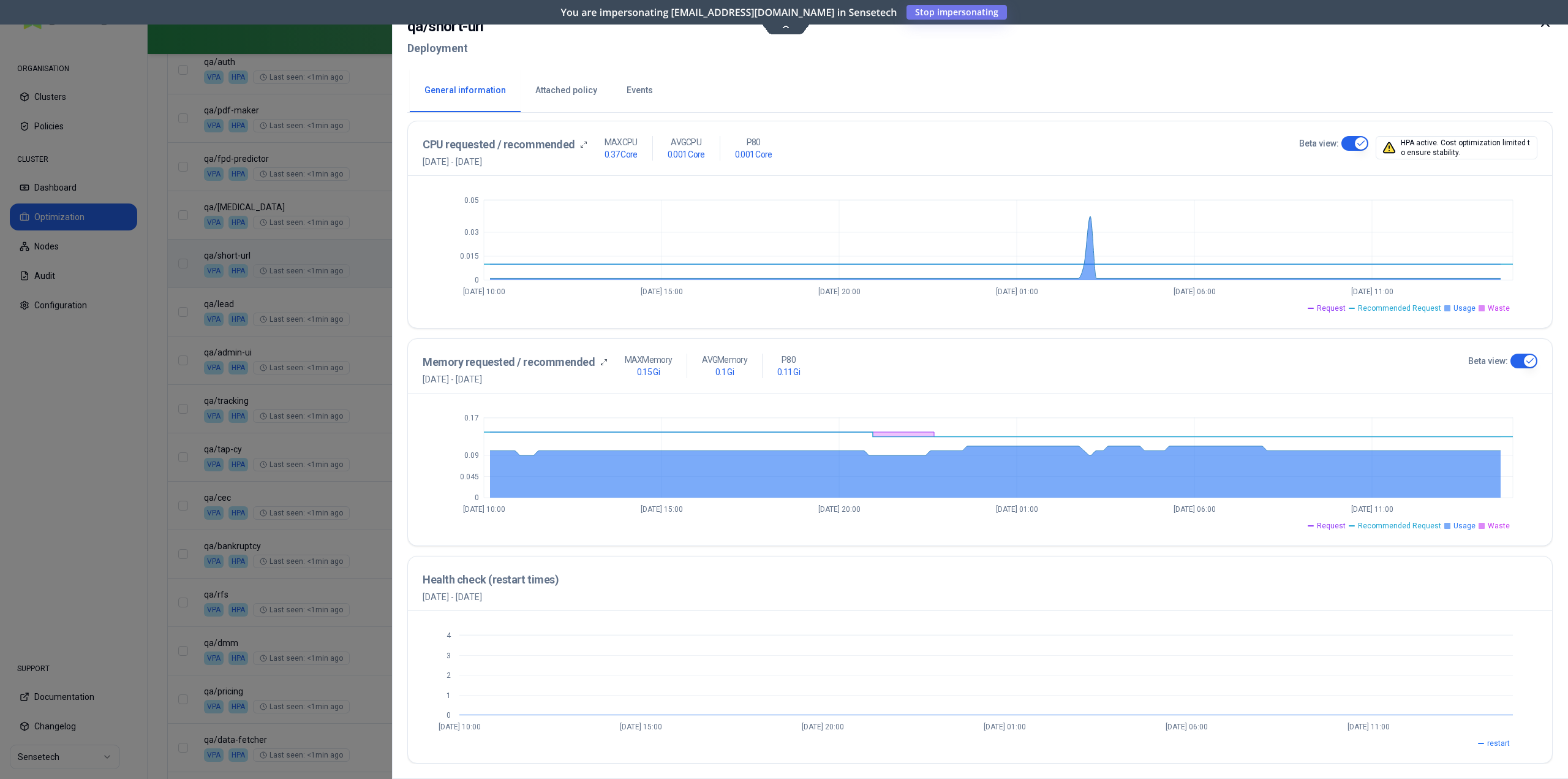
click at [1340, 523] on span "Request" at bounding box center [1331, 526] width 29 height 10
click at [1368, 524] on span "Recommended Request" at bounding box center [1399, 526] width 83 height 10
click at [1546, 28] on icon at bounding box center [1545, 23] width 15 height 15
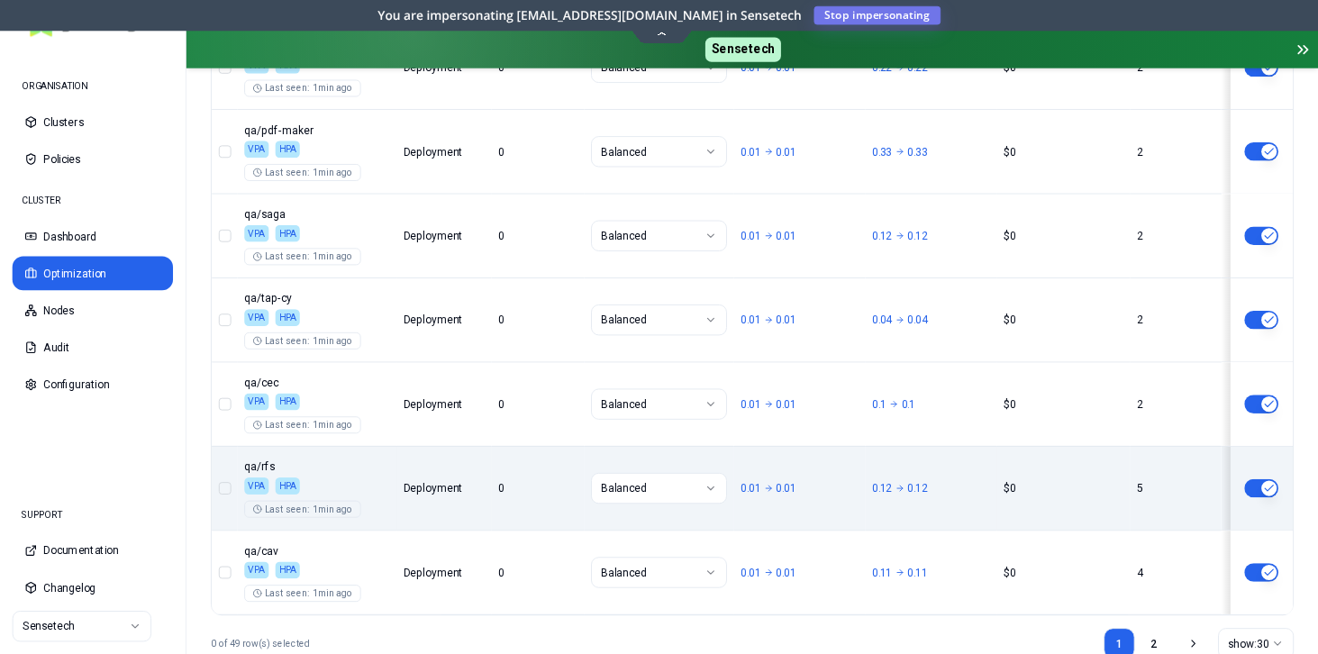
scroll to position [2967, 0]
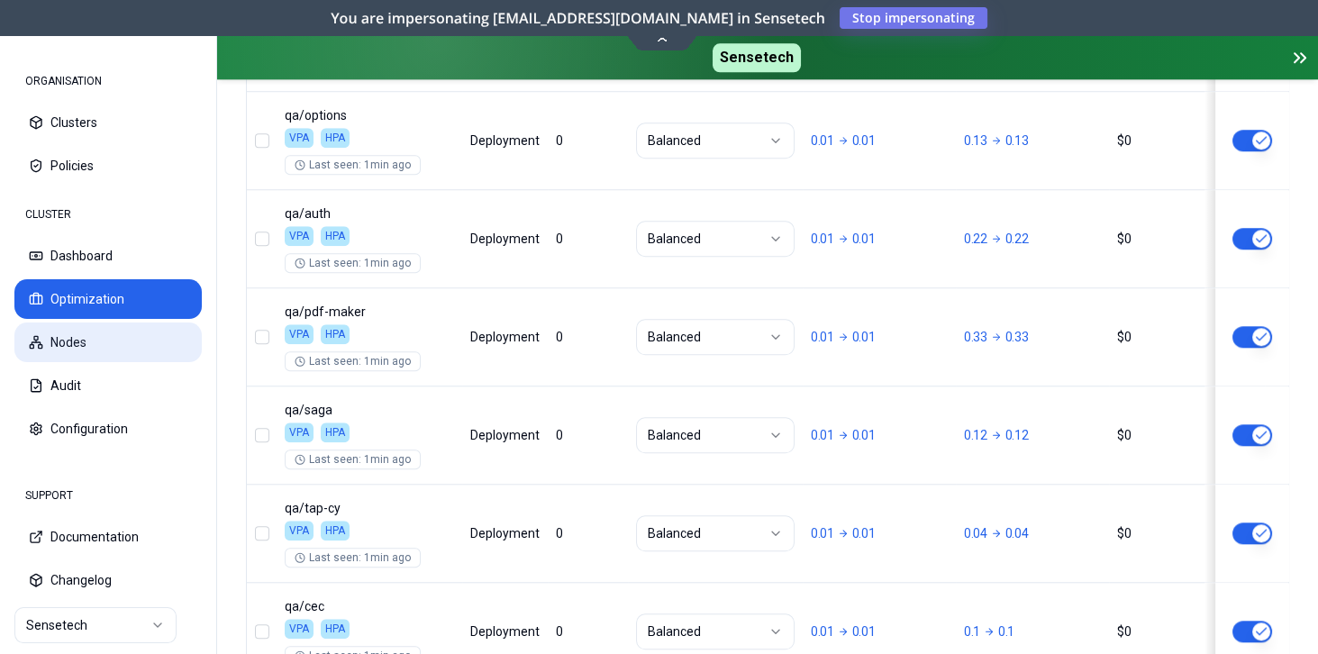
click at [123, 348] on button "Nodes" at bounding box center [107, 342] width 187 height 40
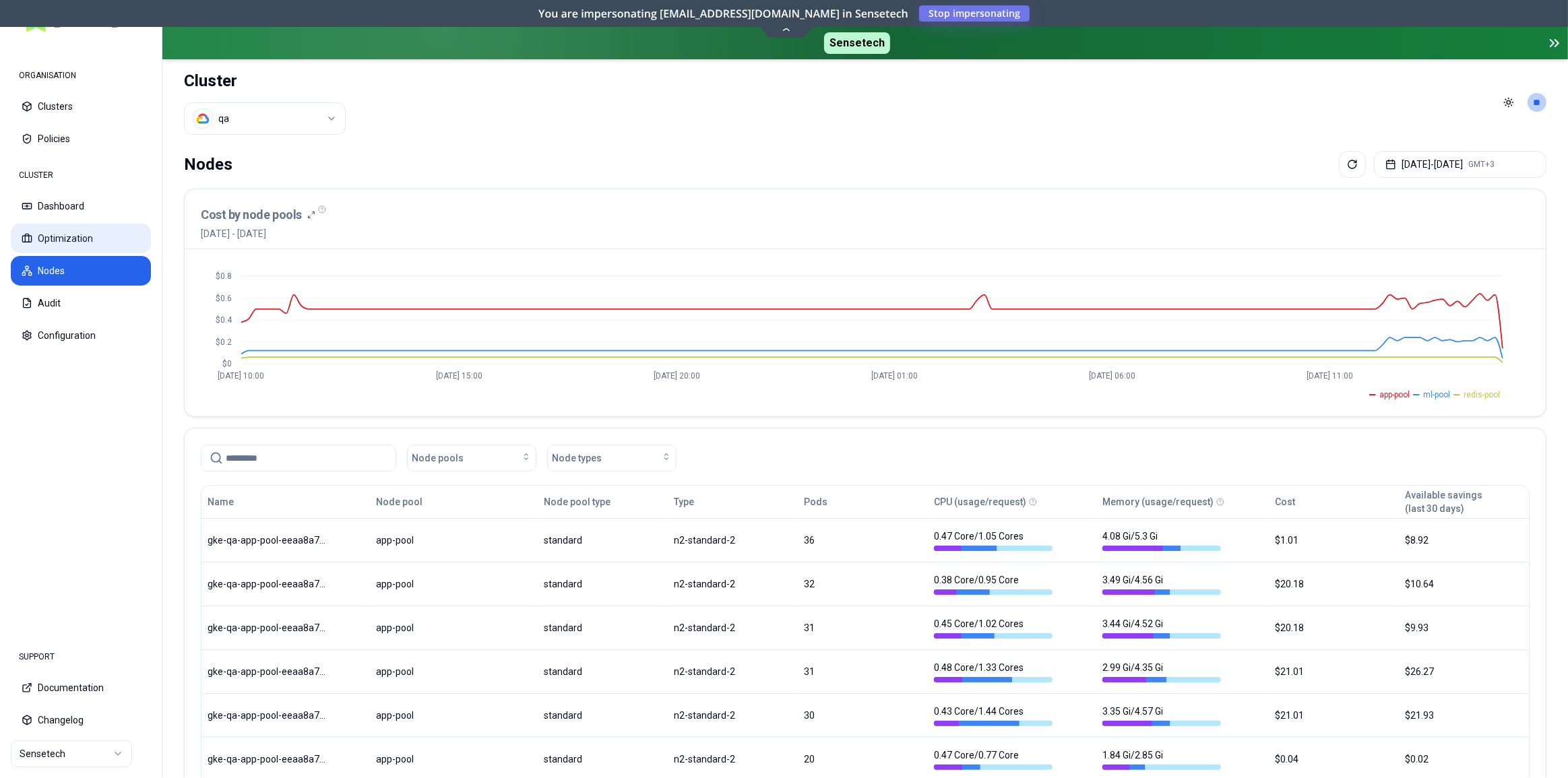
click at [78, 249] on button "Optimization" at bounding box center [80, 239] width 140 height 30
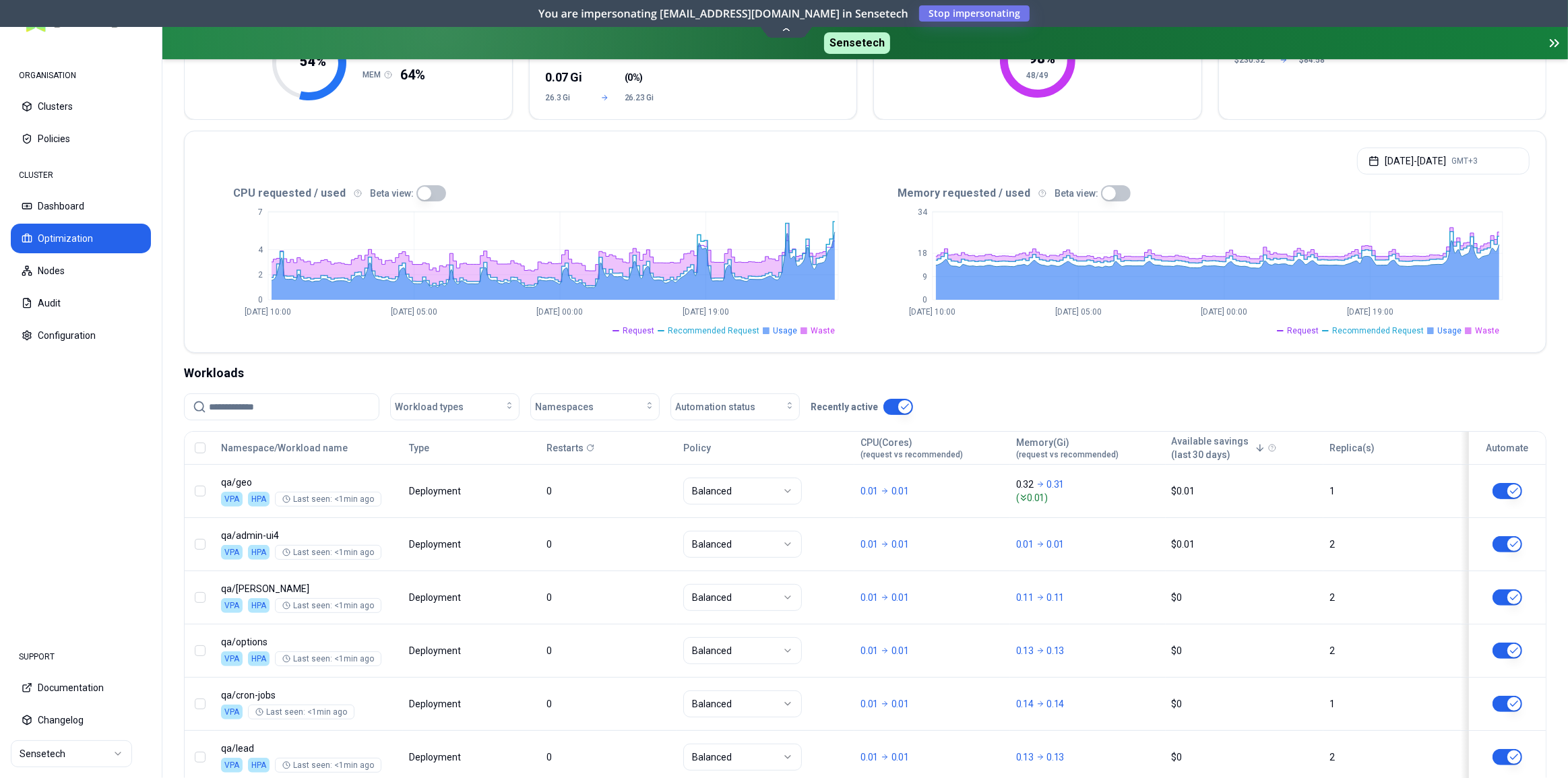
scroll to position [206, 0]
click at [1100, 396] on div "Workload types Namespaces Automation status Recently active" at bounding box center [865, 408] width 1362 height 27
click at [40, 319] on div "CLUSTER Dashboard Optimization Nodes Audit Configuration" at bounding box center [80, 256] width 140 height 189
click at [44, 335] on button "Configuration" at bounding box center [80, 336] width 140 height 30
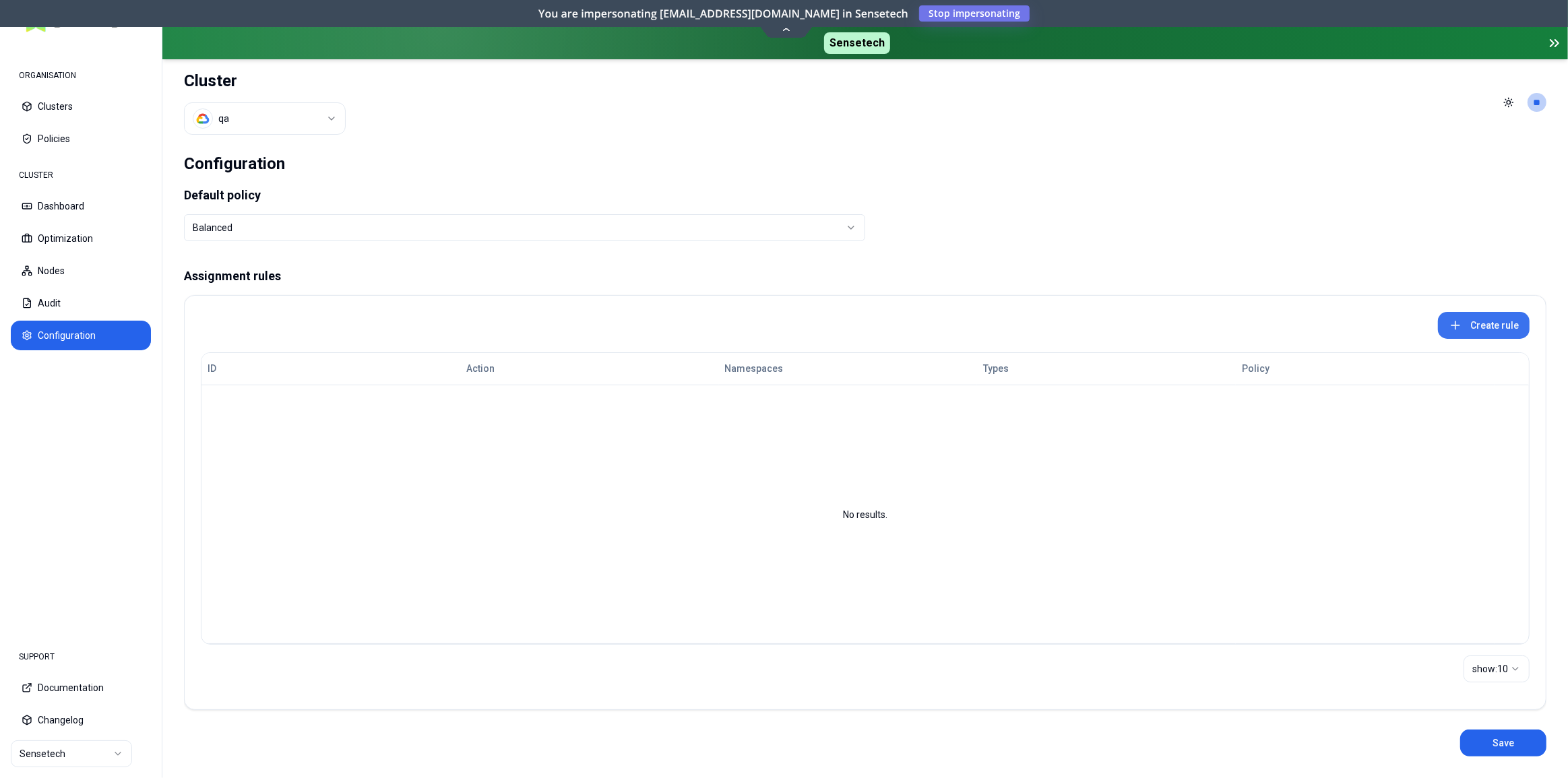
click at [1473, 337] on div "Create rule" at bounding box center [865, 322] width 1361 height 54
click at [79, 202] on button "Dashboard" at bounding box center [80, 206] width 140 height 30
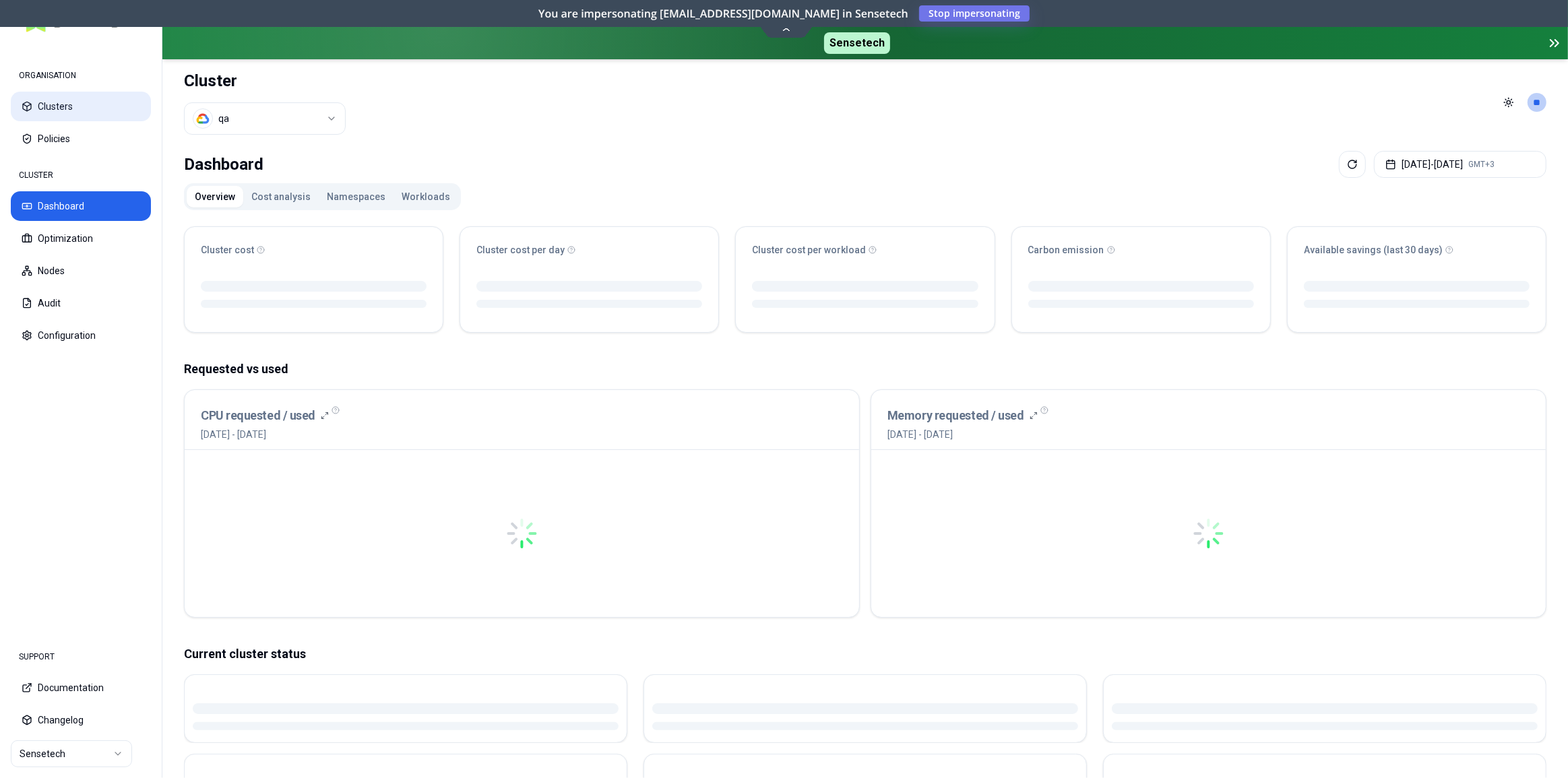
click at [52, 99] on button "Clusters" at bounding box center [80, 106] width 140 height 30
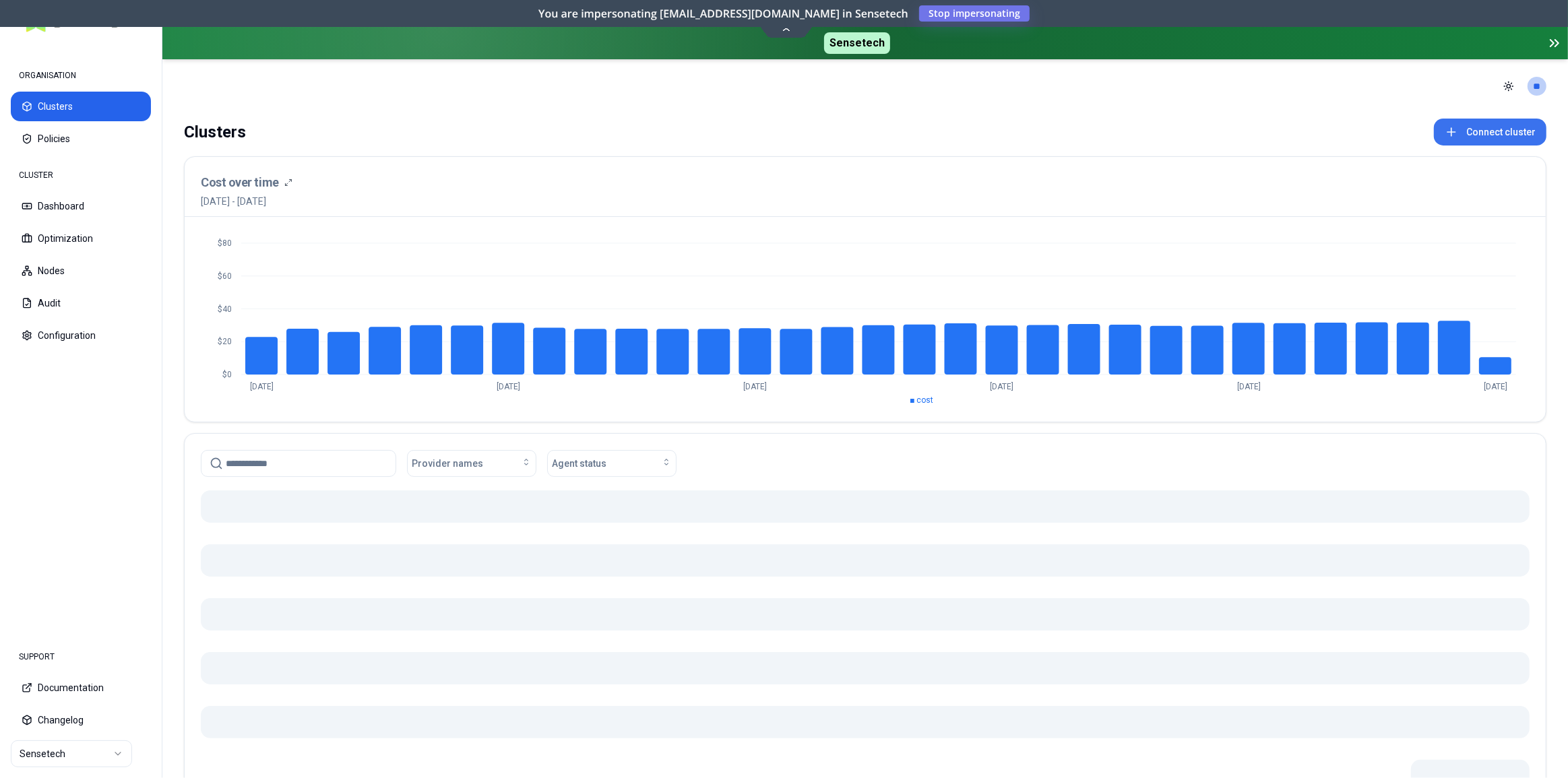
click at [1473, 129] on button "Connect cluster" at bounding box center [1489, 132] width 112 height 27
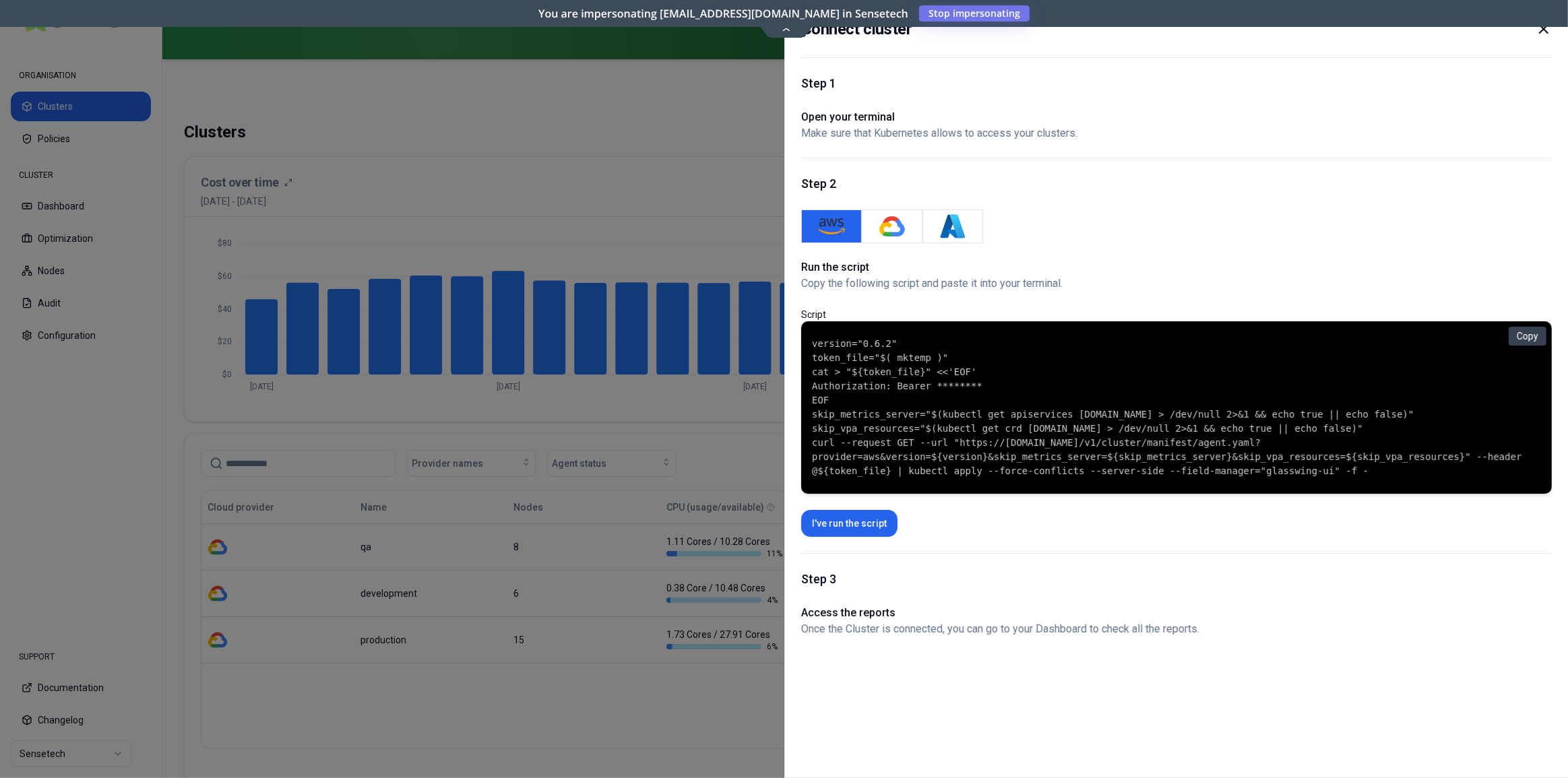
click at [1537, 31] on icon at bounding box center [1543, 29] width 16 height 16
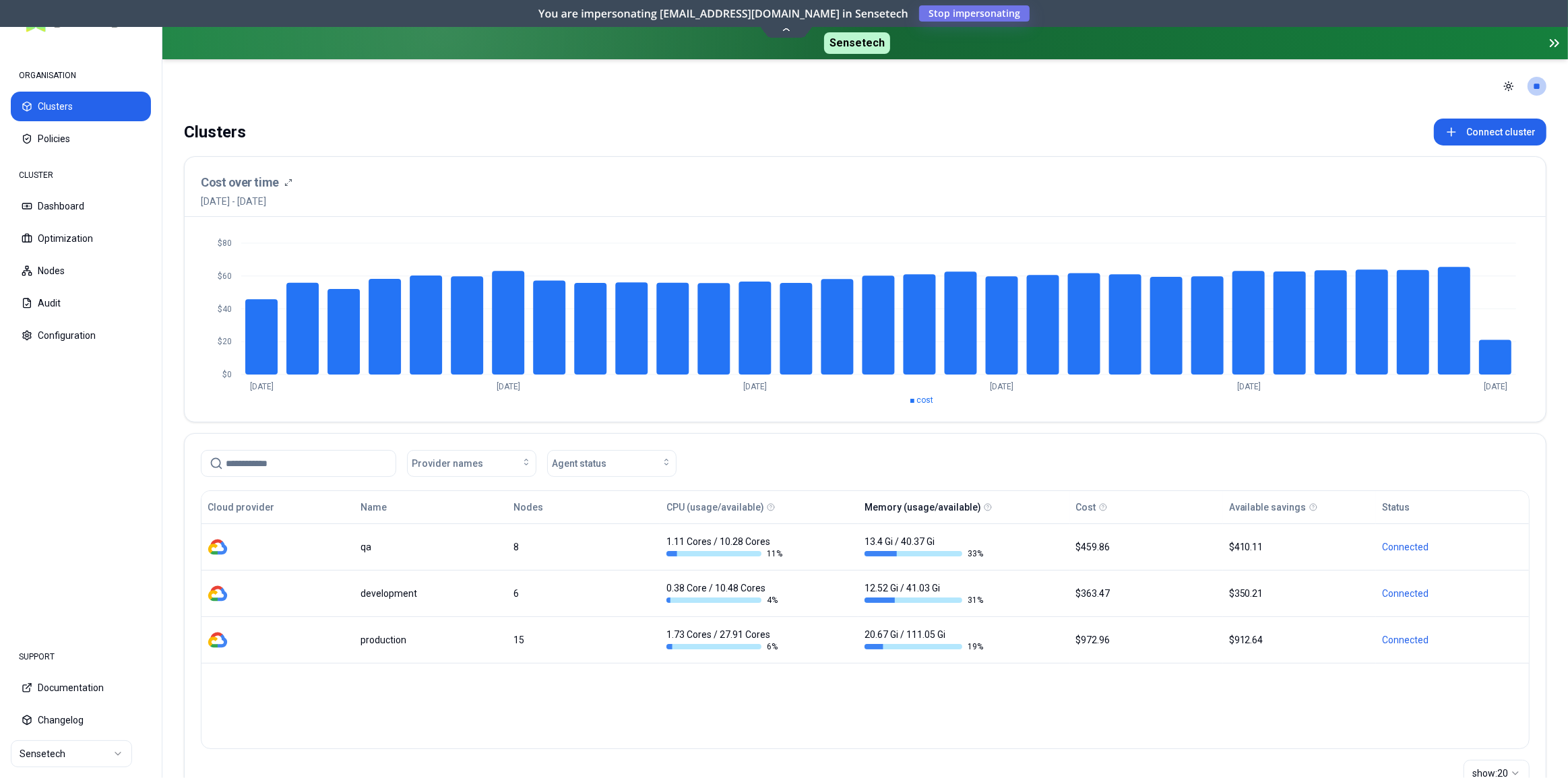
click at [951, 504] on button "Memory (usage/available)" at bounding box center [922, 507] width 117 height 27
click at [951, 504] on button "Memory (usage/available)" at bounding box center [918, 507] width 132 height 27
click at [951, 504] on button "Memory (usage/available)" at bounding box center [922, 507] width 117 height 27
click at [951, 504] on button "Memory (usage/available)" at bounding box center [918, 507] width 132 height 27
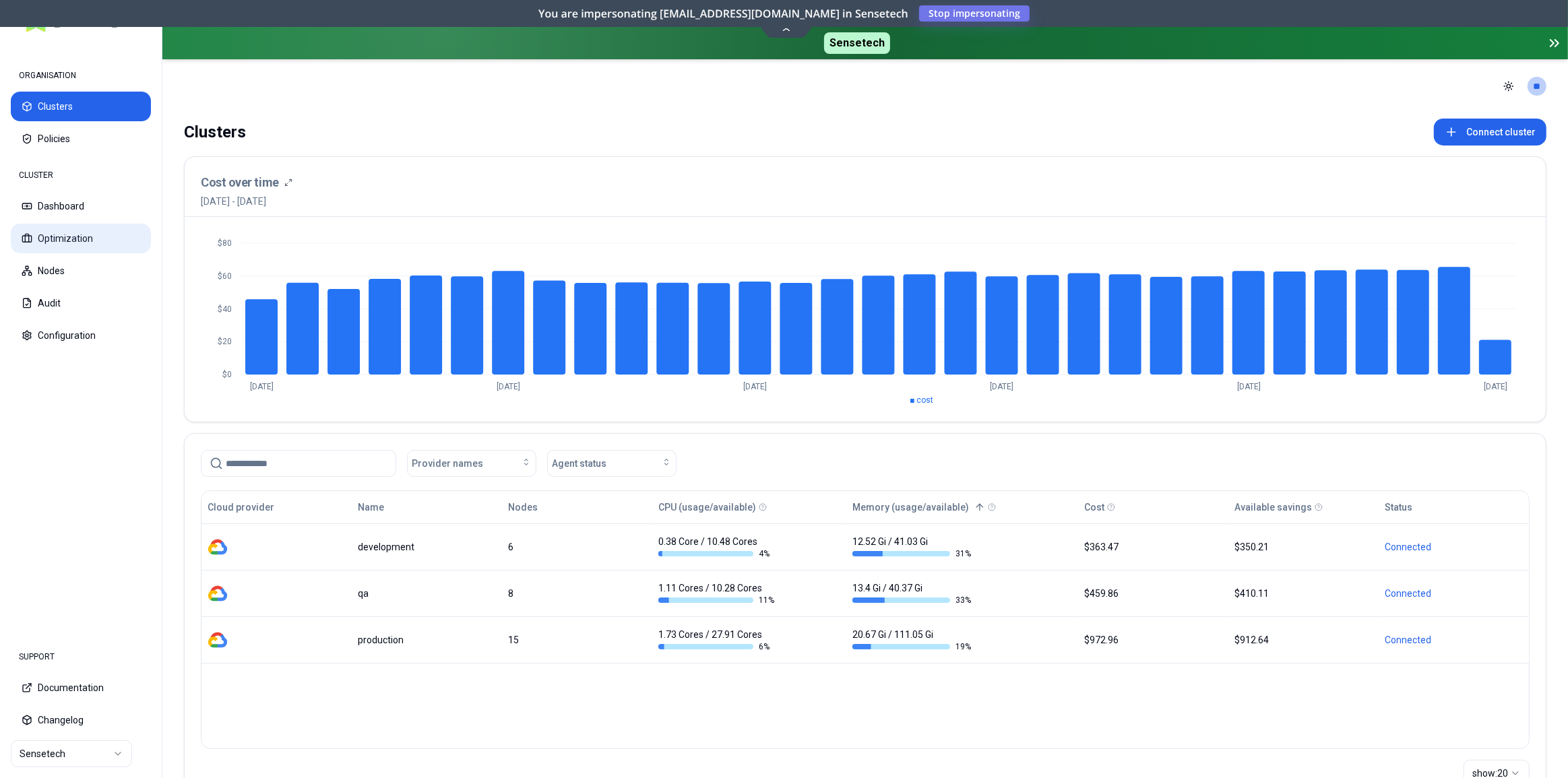
click at [71, 243] on button "Optimization" at bounding box center [80, 239] width 140 height 30
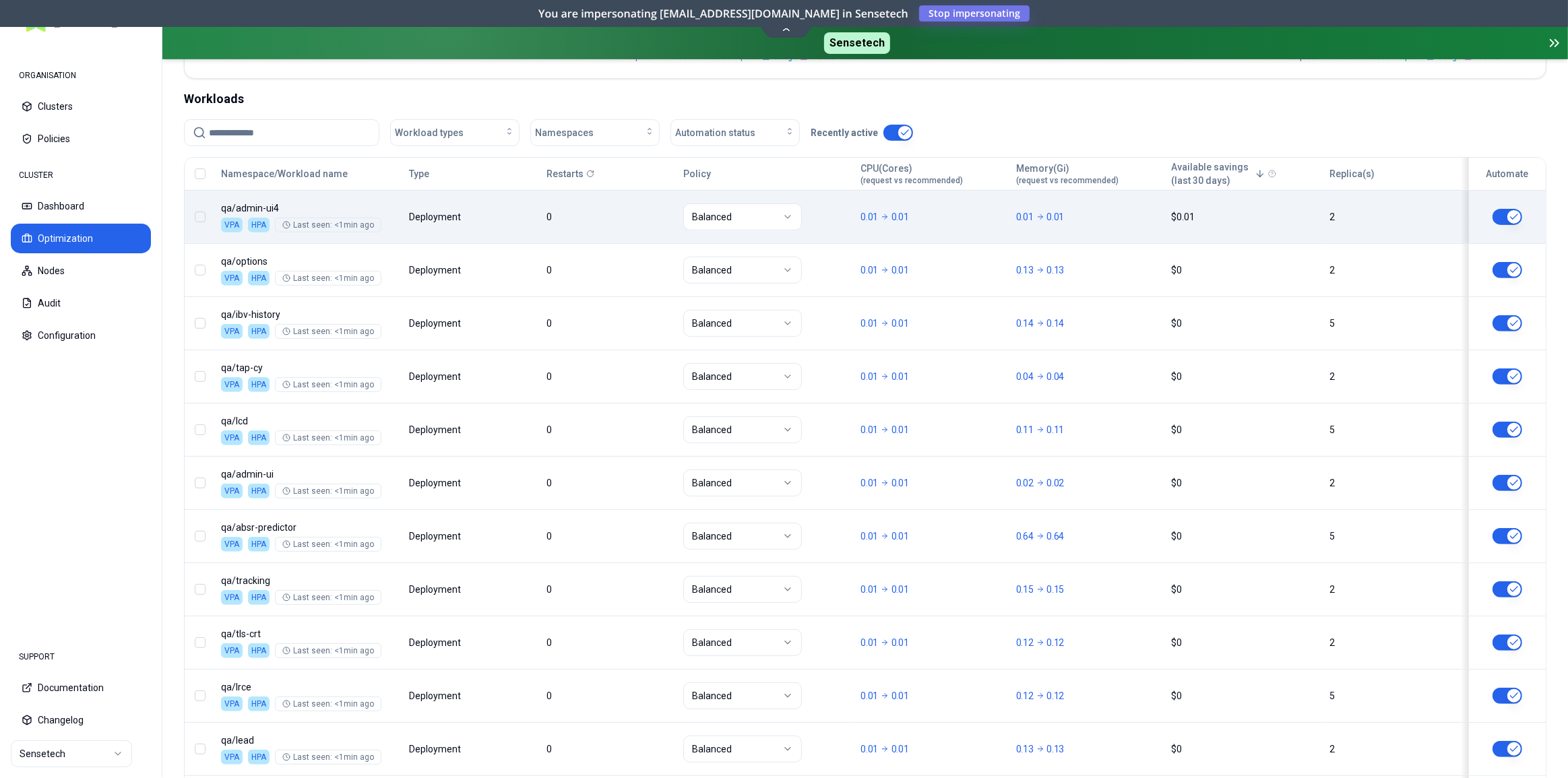
scroll to position [429, 0]
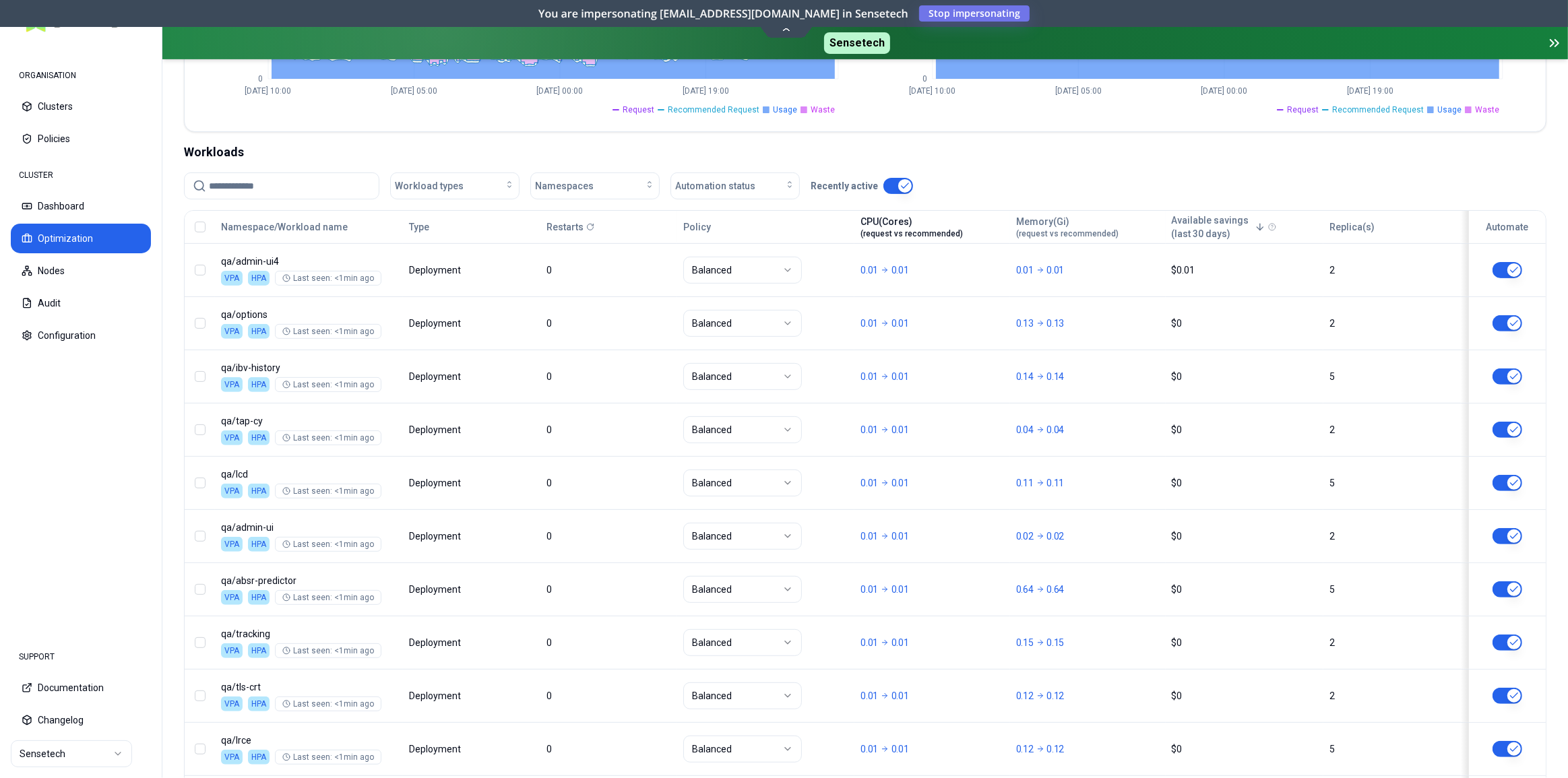
click at [949, 230] on span "(request vs recommended)" at bounding box center [911, 233] width 102 height 10
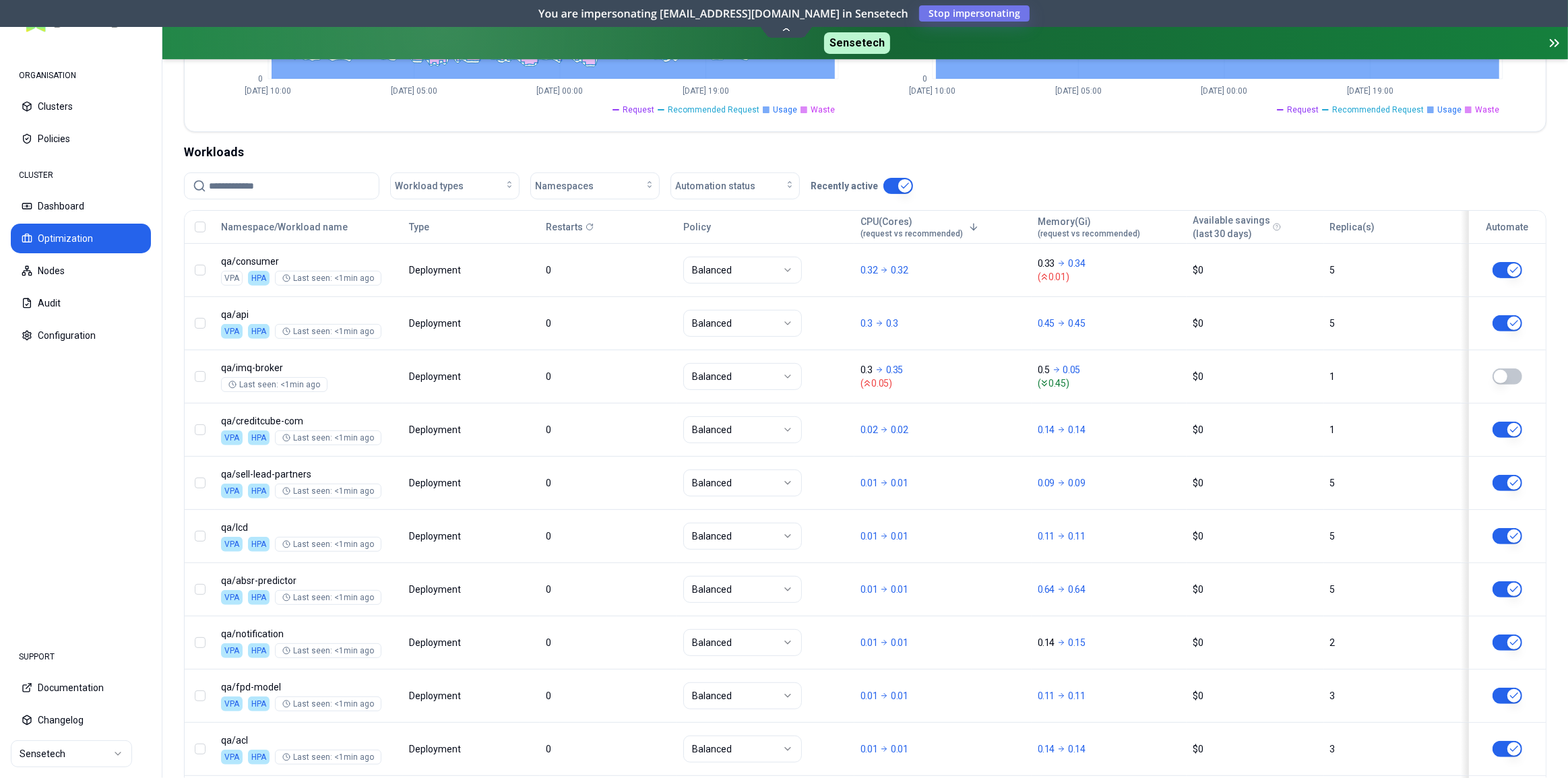
click at [949, 230] on span "(request vs recommended)" at bounding box center [911, 233] width 102 height 10
click at [1087, 227] on div "Memory(Gi) (request vs recommended)" at bounding box center [1088, 227] width 102 height 24
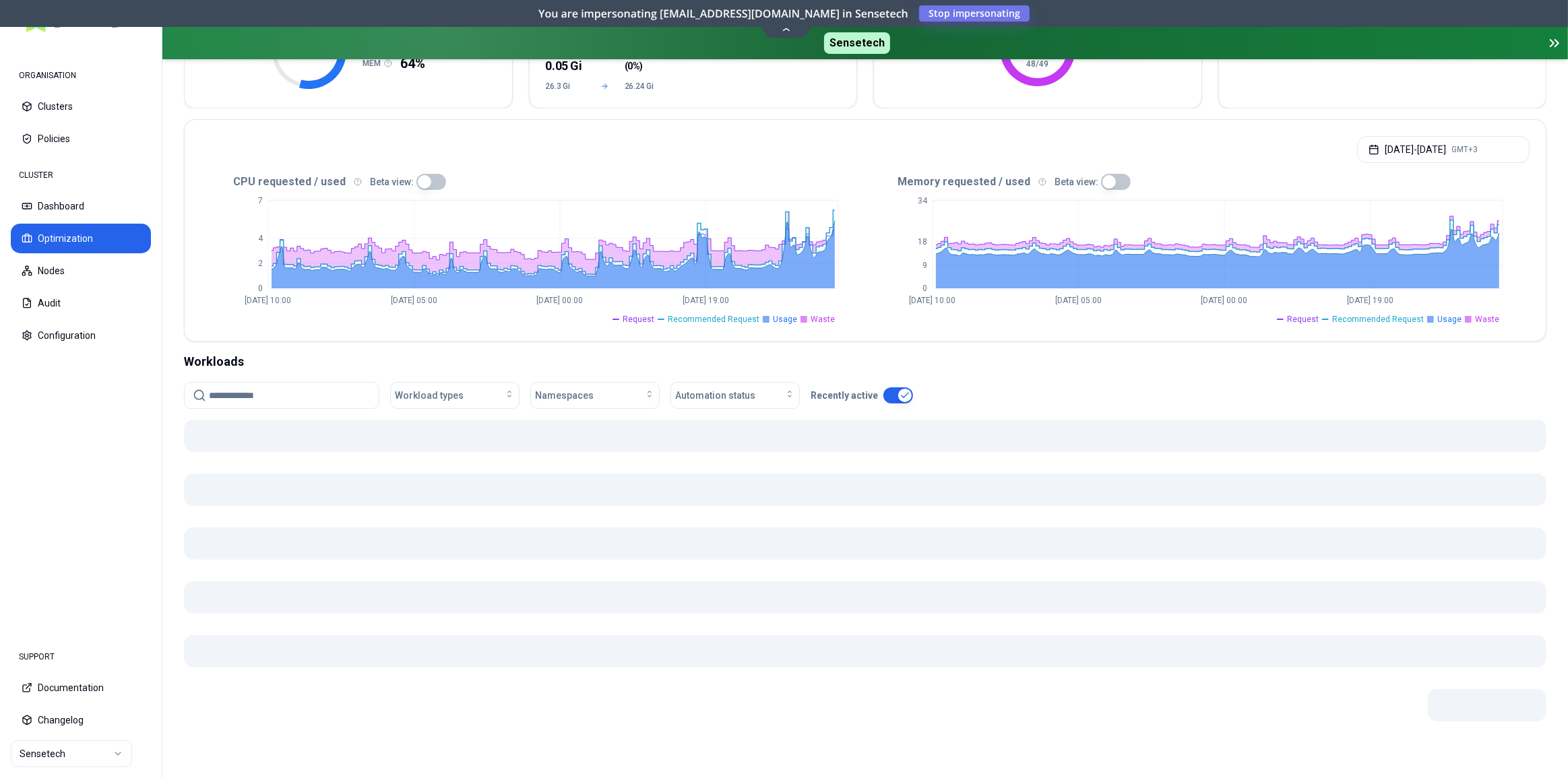
scroll to position [218, 0]
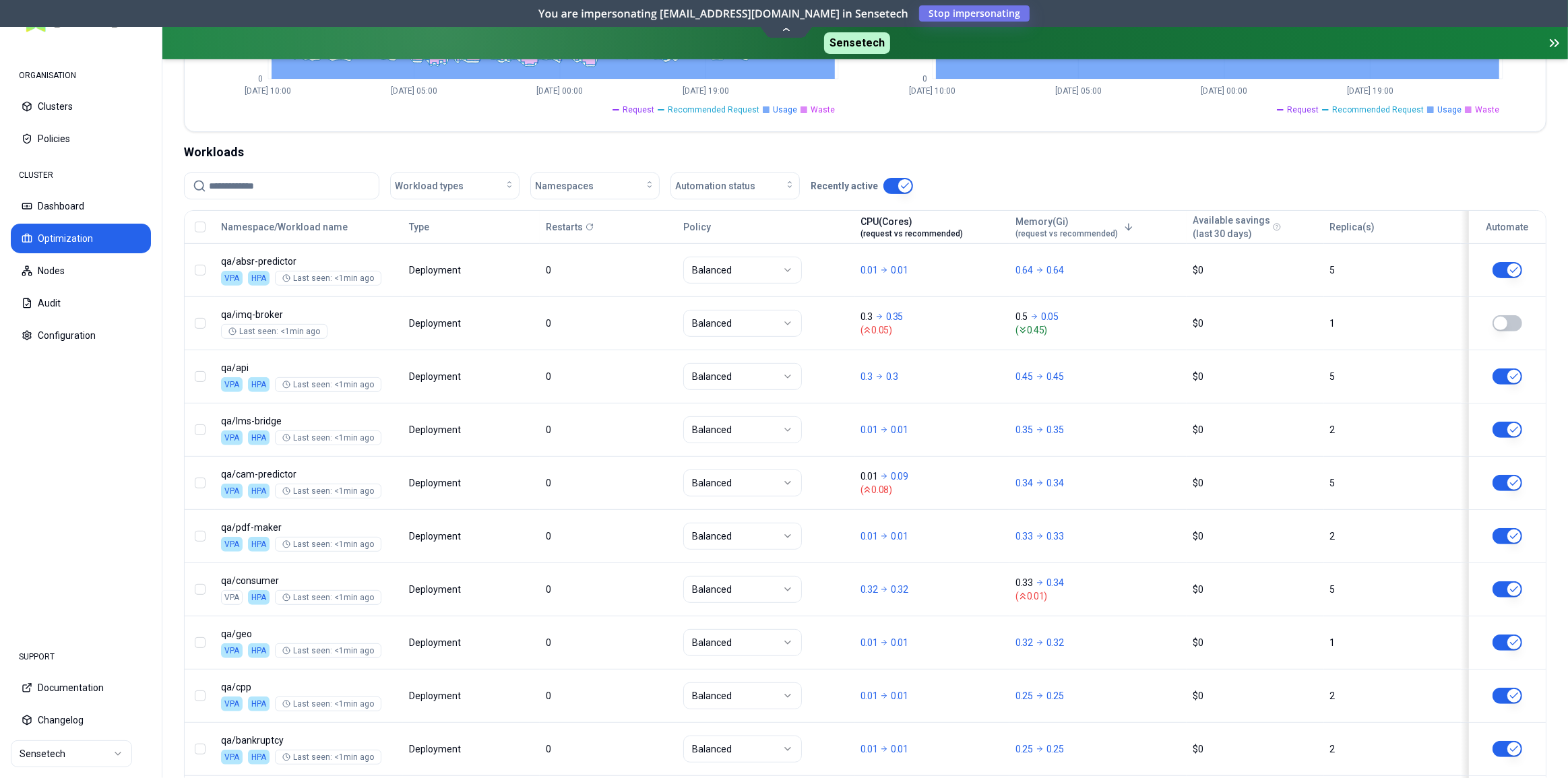
click at [904, 236] on span "(request vs recommended)" at bounding box center [911, 233] width 102 height 10
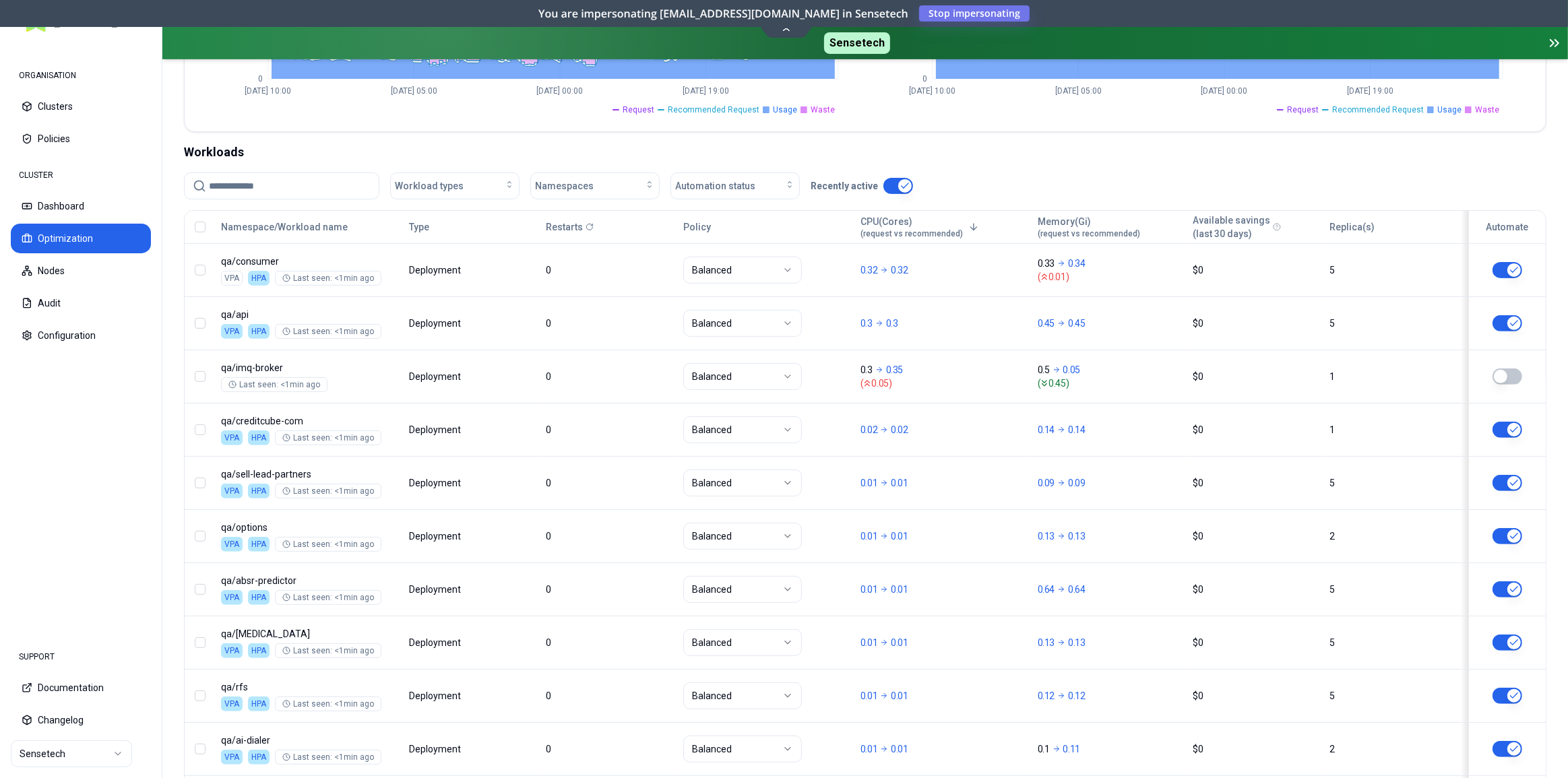
click at [904, 236] on span "(request vs recommended)" at bounding box center [911, 233] width 102 height 10
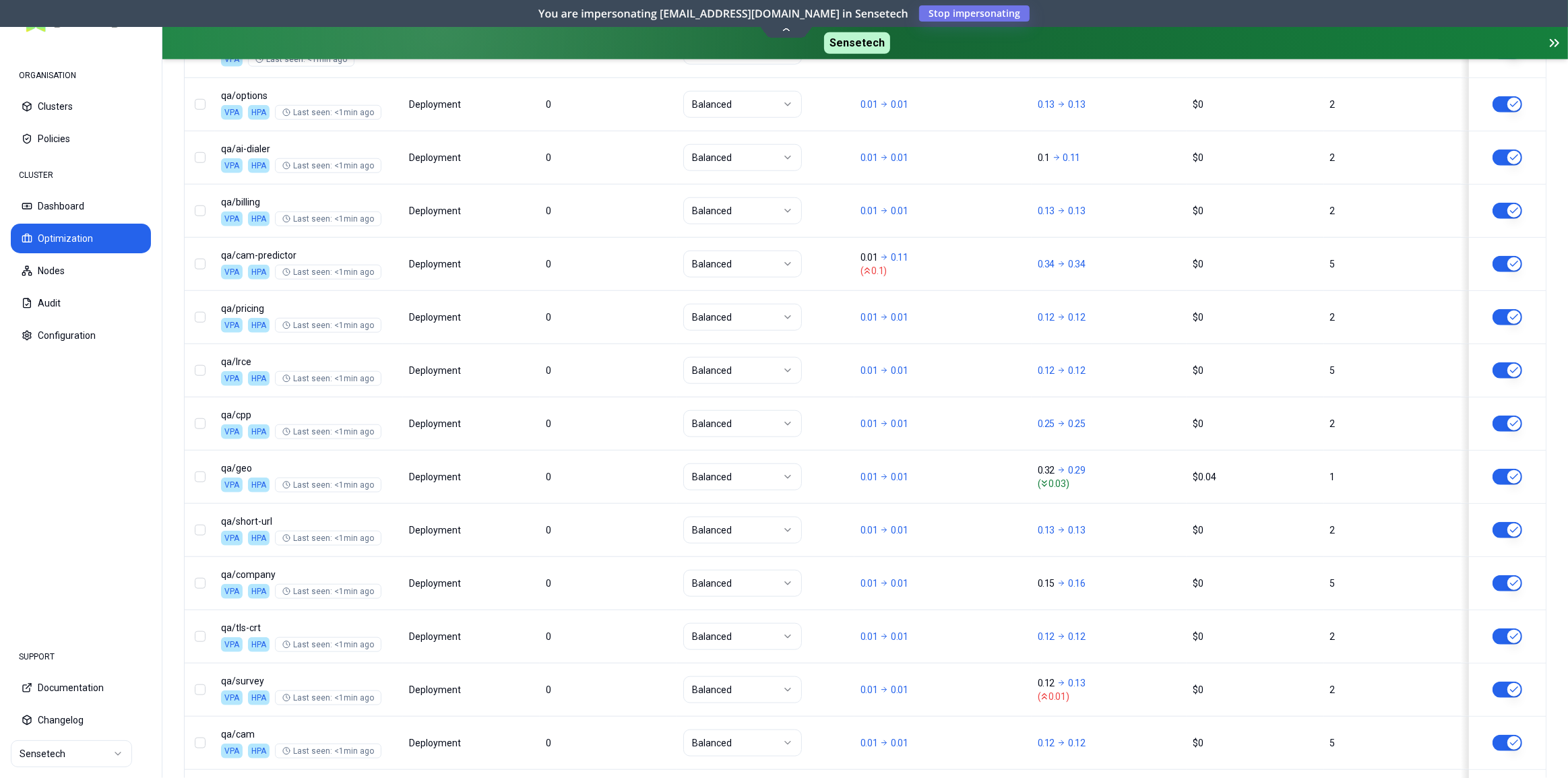
scroll to position [1308, 0]
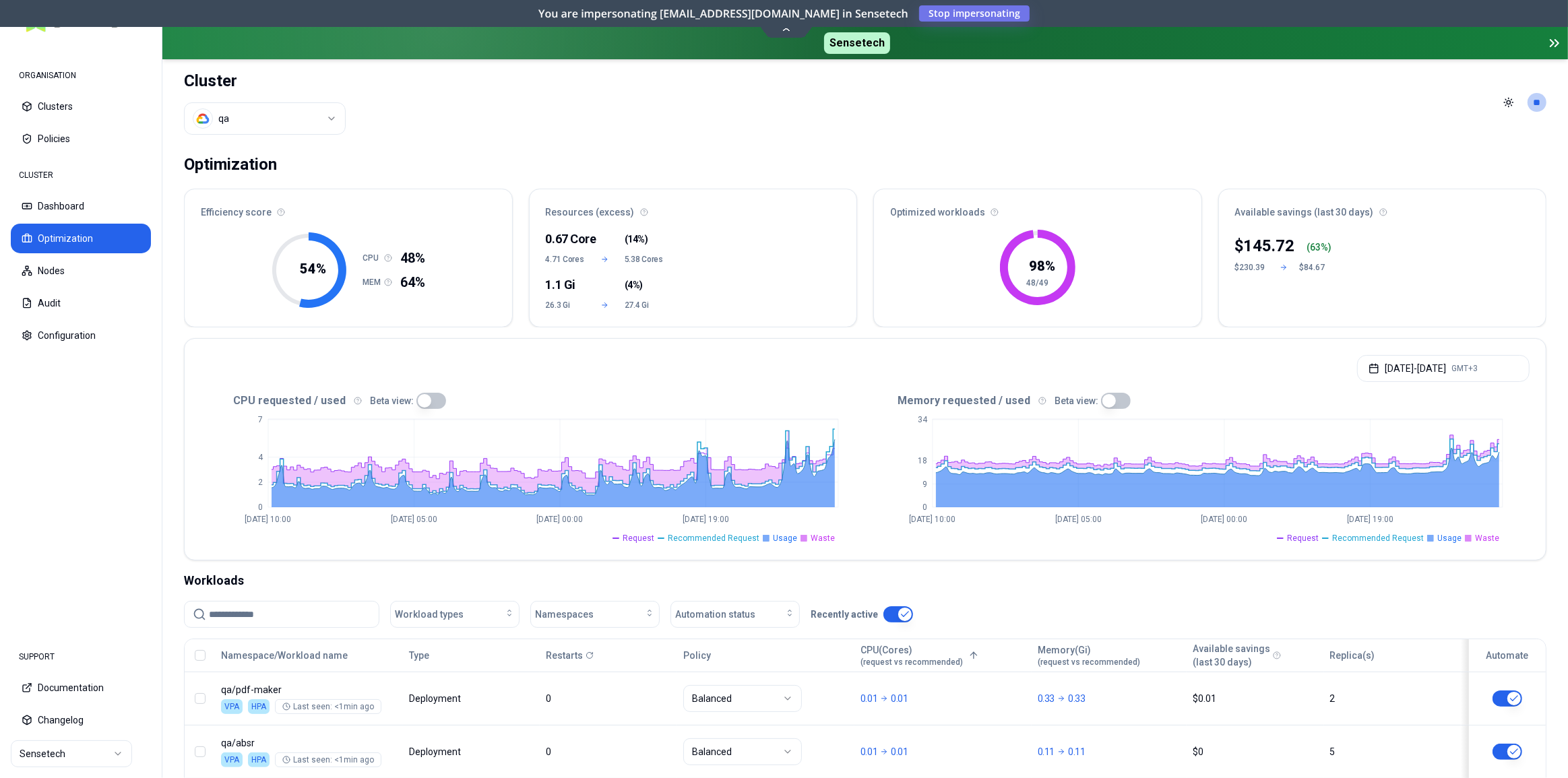
scroll to position [1308, 0]
